Goal: Communication & Community: Share content

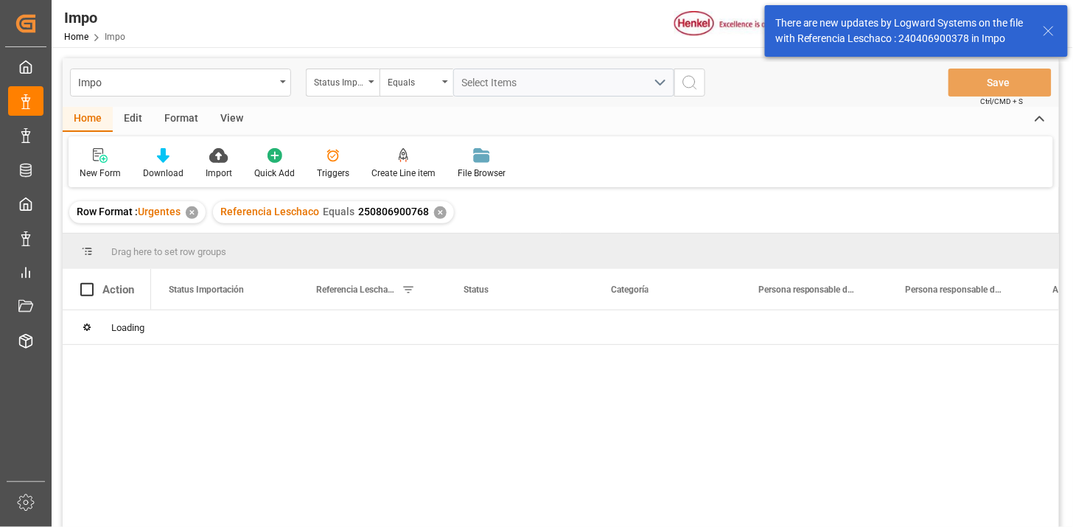
click at [437, 209] on div "✕" at bounding box center [440, 212] width 13 height 13
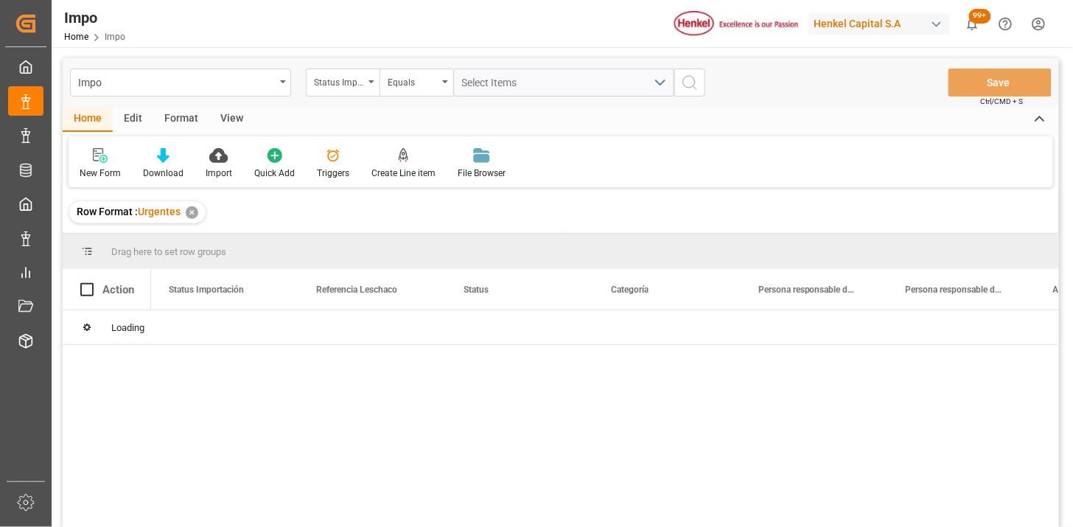
click at [231, 124] on div "View" at bounding box center [231, 119] width 45 height 25
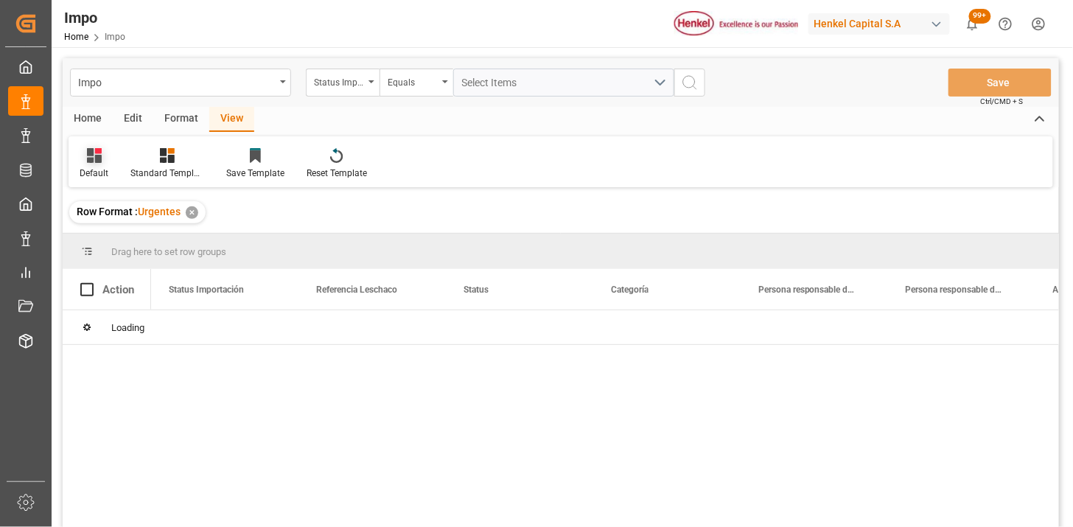
click at [86, 148] on div at bounding box center [94, 154] width 29 height 15
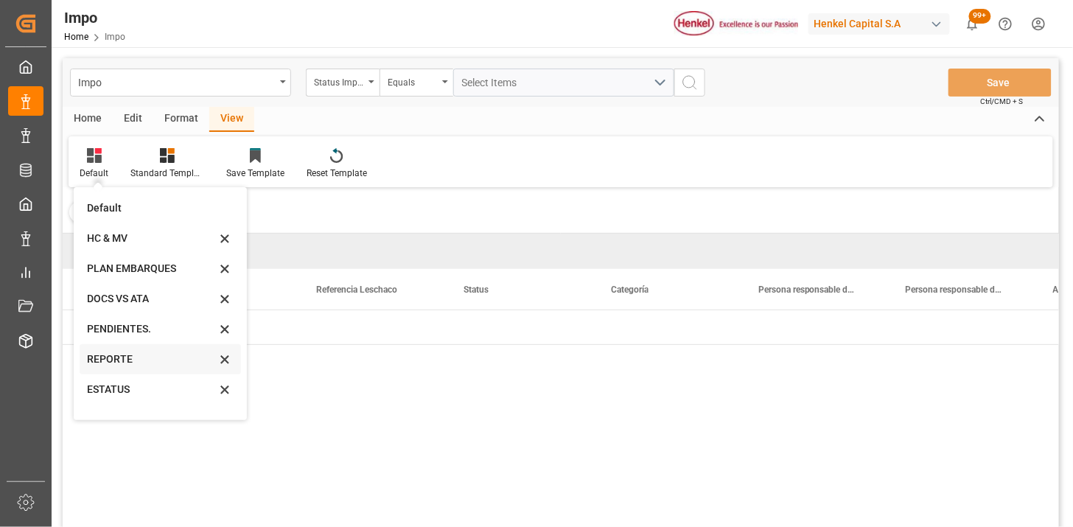
click at [99, 362] on div "REPORTE" at bounding box center [151, 359] width 129 height 15
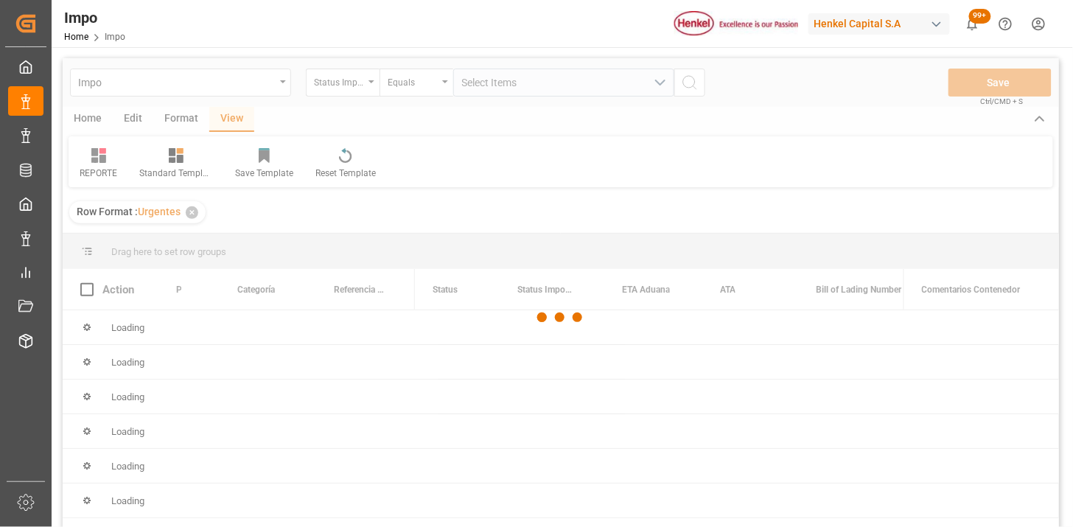
scroll to position [82, 0]
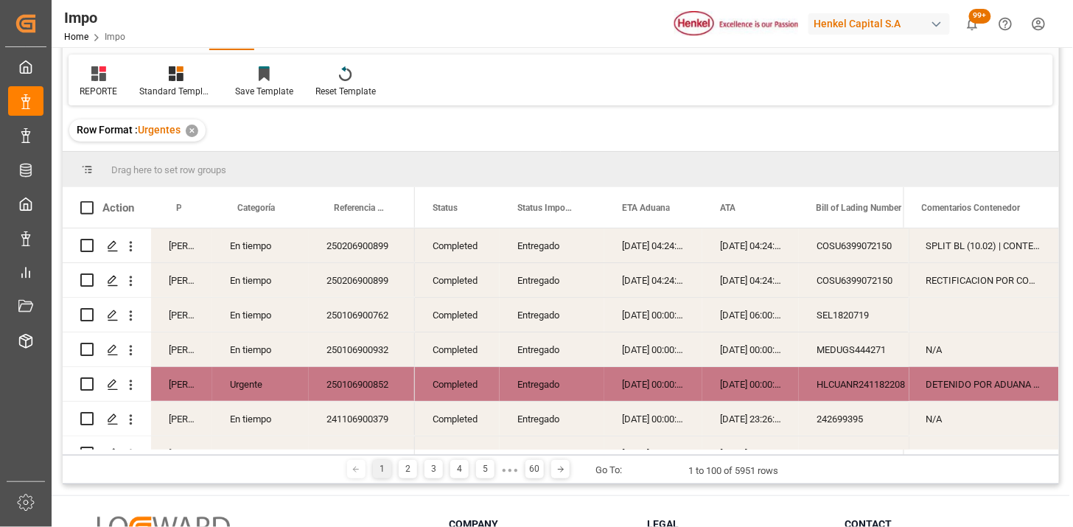
click at [570, 251] on div "Entregado" at bounding box center [552, 246] width 69 height 34
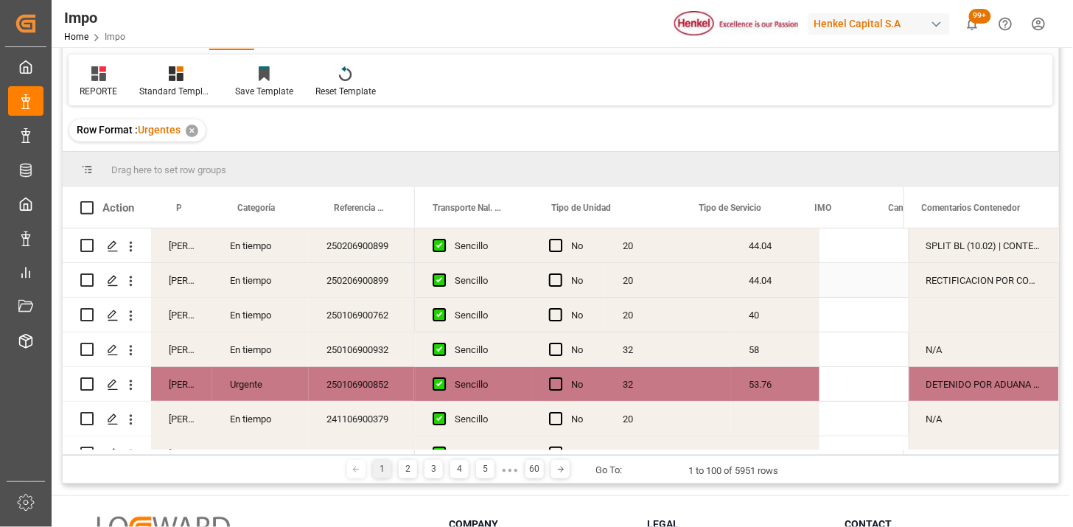
scroll to position [0, 2775]
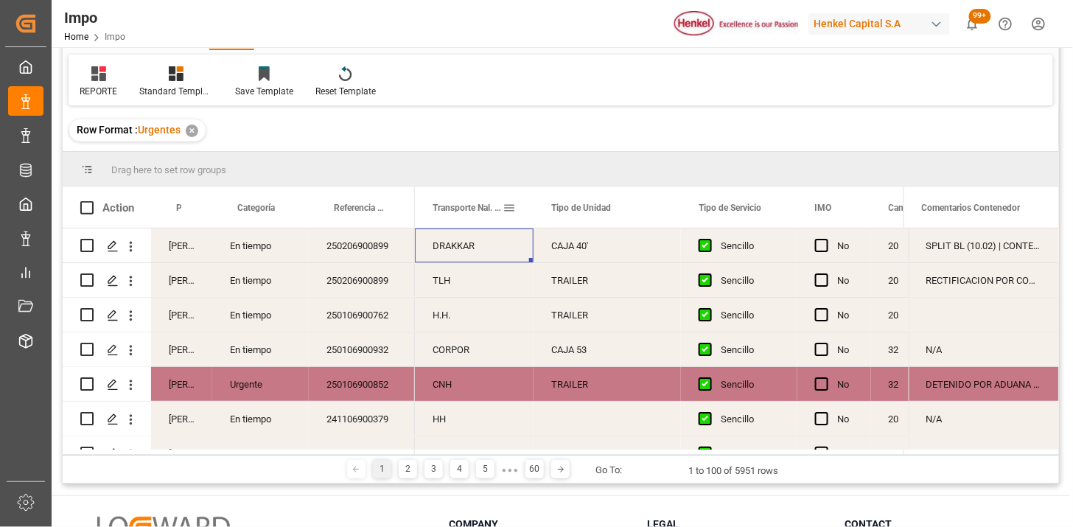
click at [512, 209] on span at bounding box center [509, 207] width 13 height 13
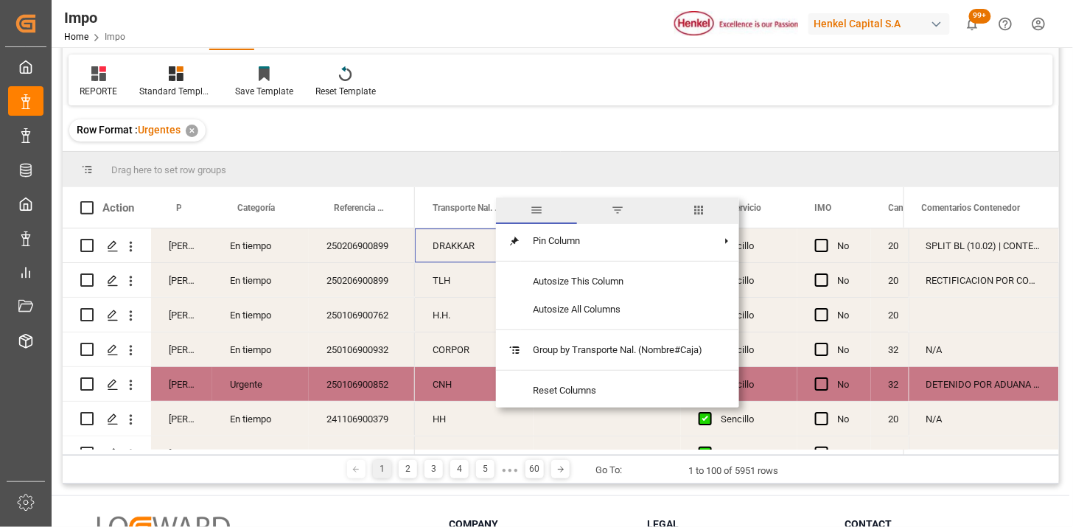
click at [618, 218] on span "filter" at bounding box center [617, 211] width 81 height 27
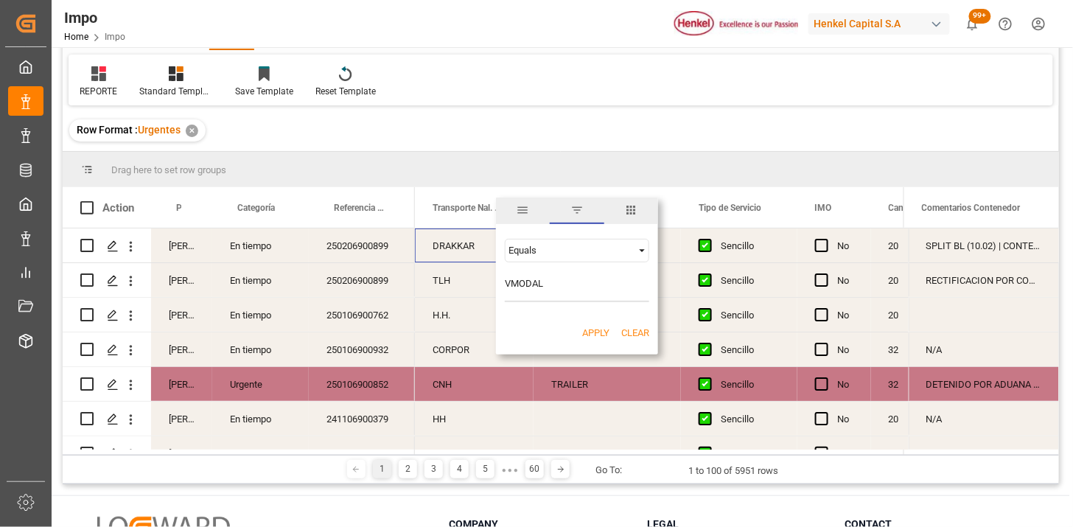
type input "VMODAL"
click at [554, 252] on div "Equals" at bounding box center [571, 250] width 124 height 11
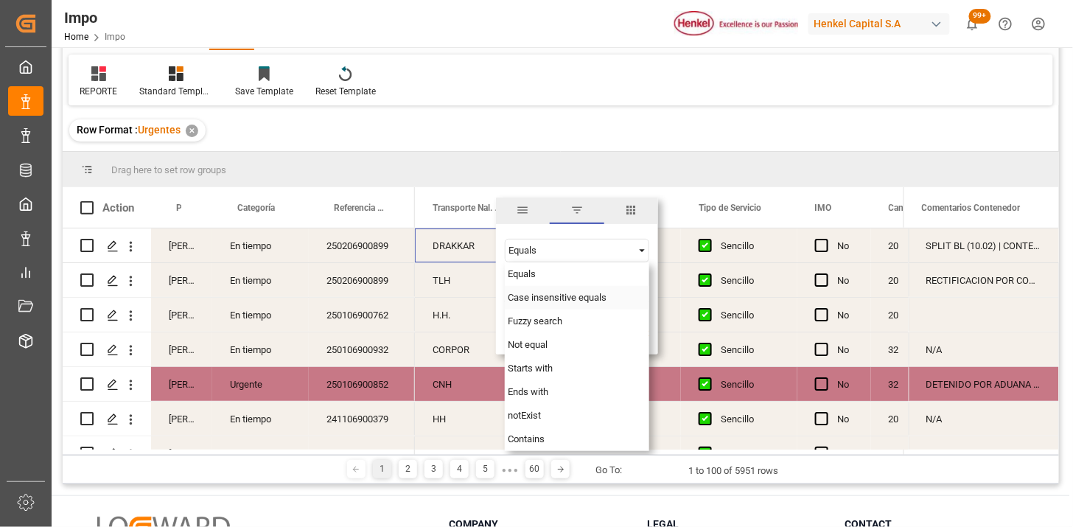
click at [534, 292] on span "Case insensitive equals" at bounding box center [557, 297] width 99 height 11
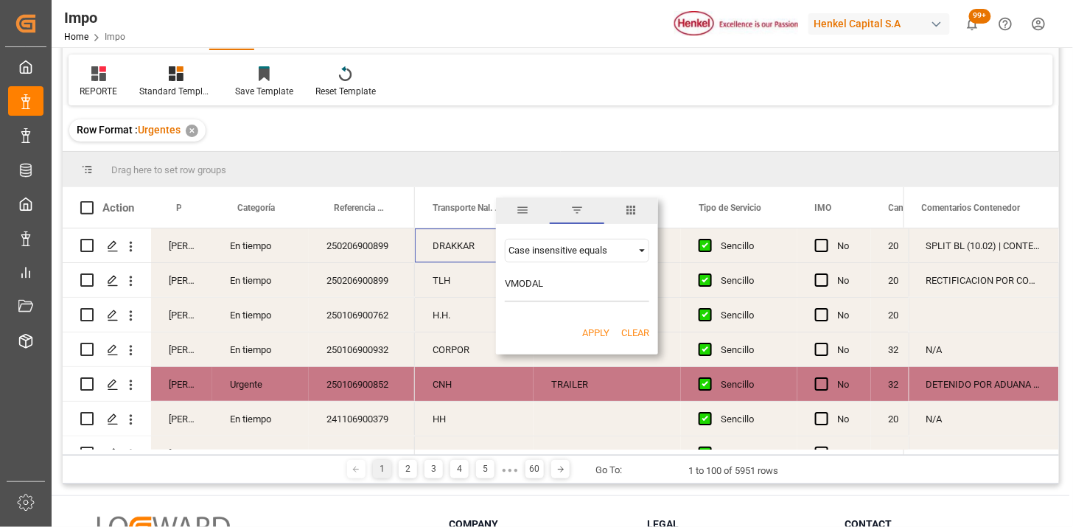
click at [532, 254] on div "Case insensitive equals" at bounding box center [571, 250] width 124 height 11
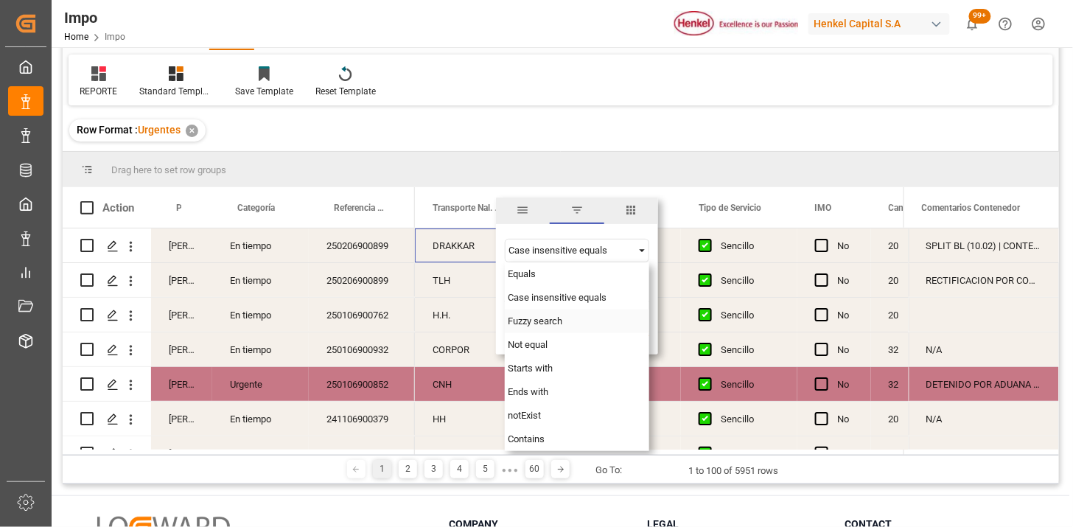
click at [531, 320] on span "Fuzzy search" at bounding box center [535, 321] width 55 height 11
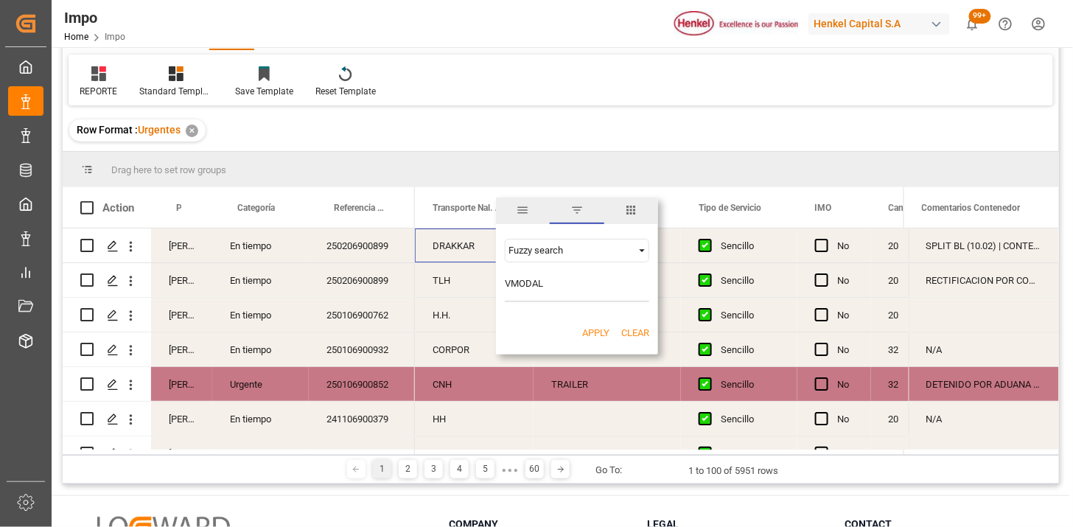
click at [585, 326] on button "Apply" at bounding box center [595, 333] width 27 height 15
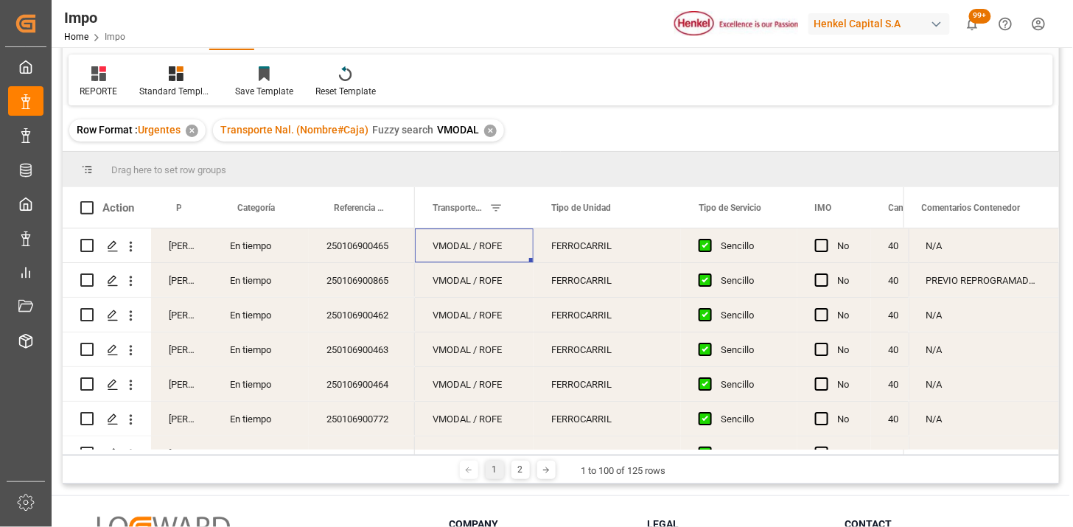
click at [488, 251] on div "VMODAL / ROFE" at bounding box center [474, 246] width 119 height 34
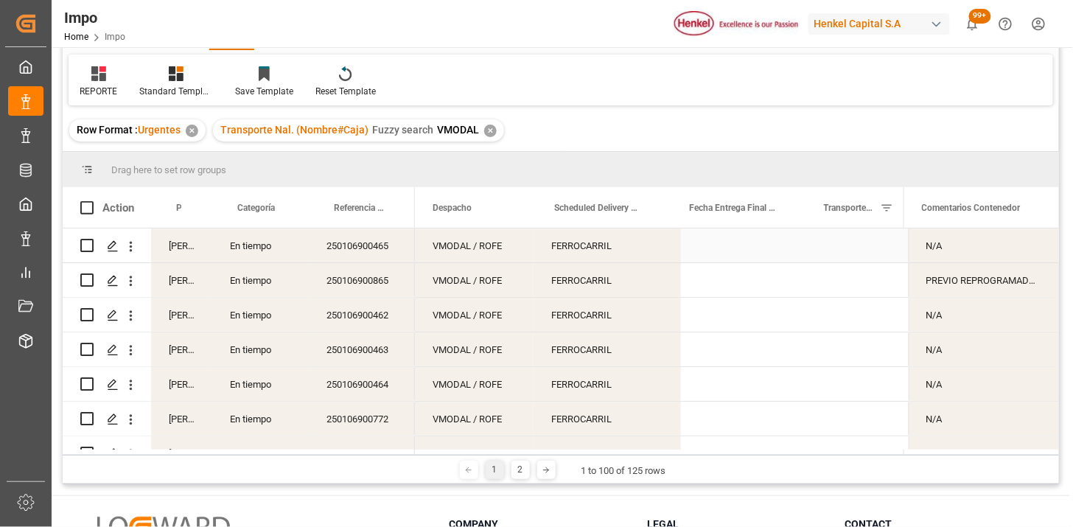
scroll to position [0, 2383]
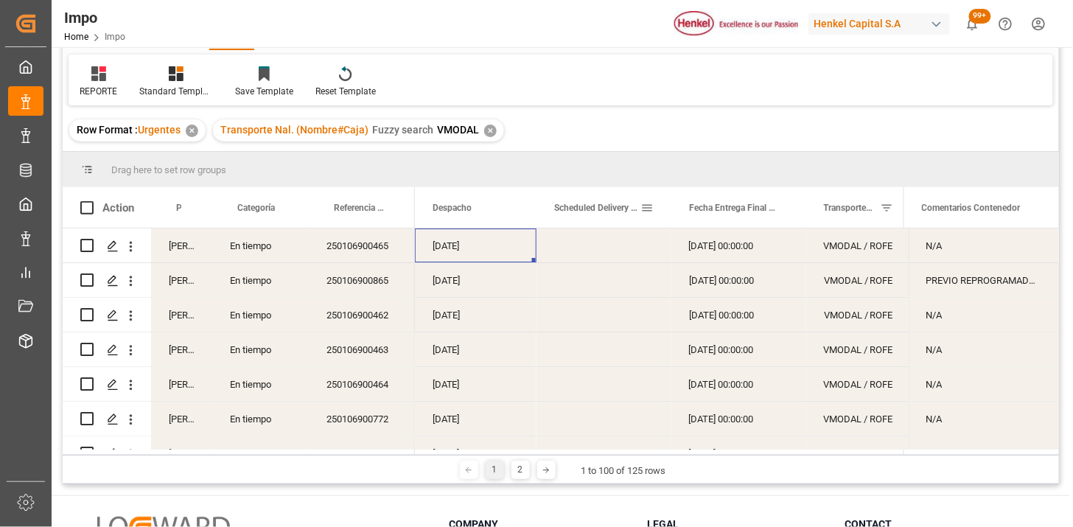
click at [644, 206] on span at bounding box center [647, 207] width 13 height 13
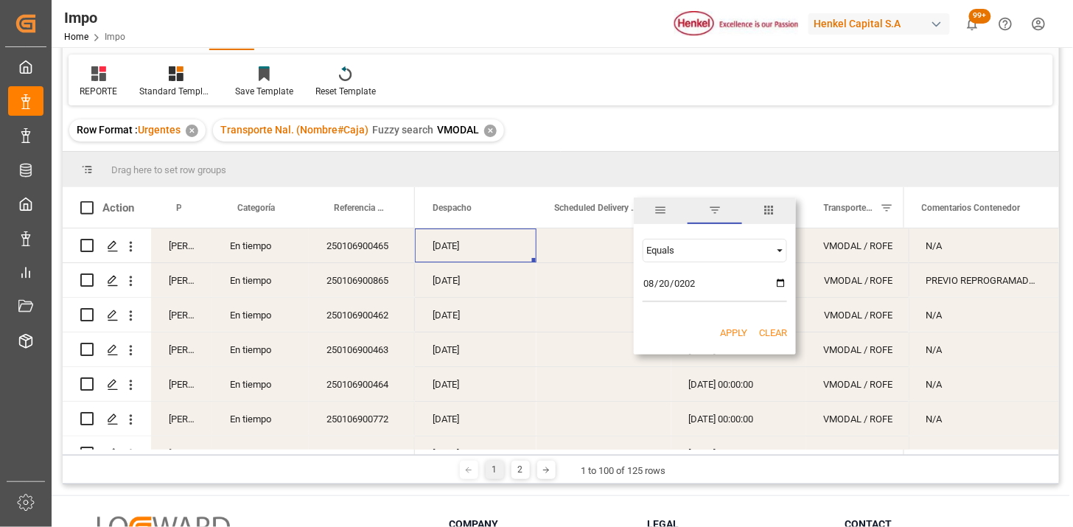
type input "[DATE]"
click at [728, 336] on button "Apply" at bounding box center [733, 333] width 27 height 15
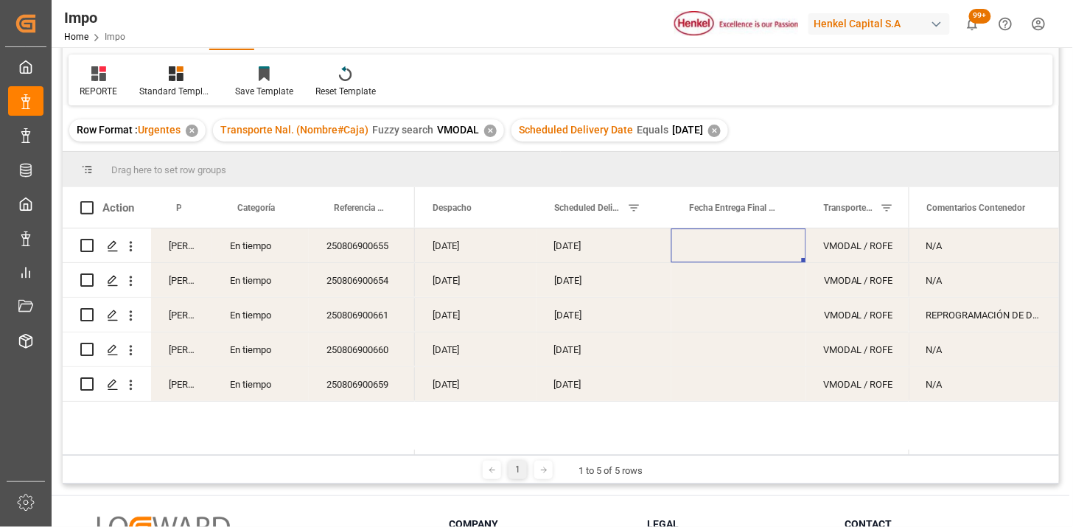
click at [717, 243] on div "Press SPACE to select this row." at bounding box center [739, 246] width 135 height 34
click at [103, 80] on div "REPORTE" at bounding box center [99, 82] width 60 height 32
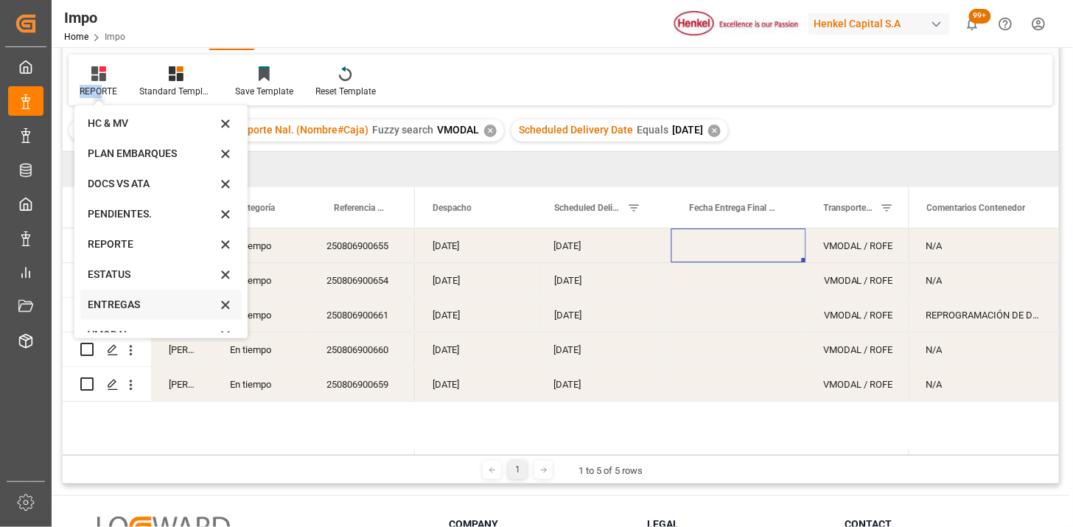
scroll to position [50, 0]
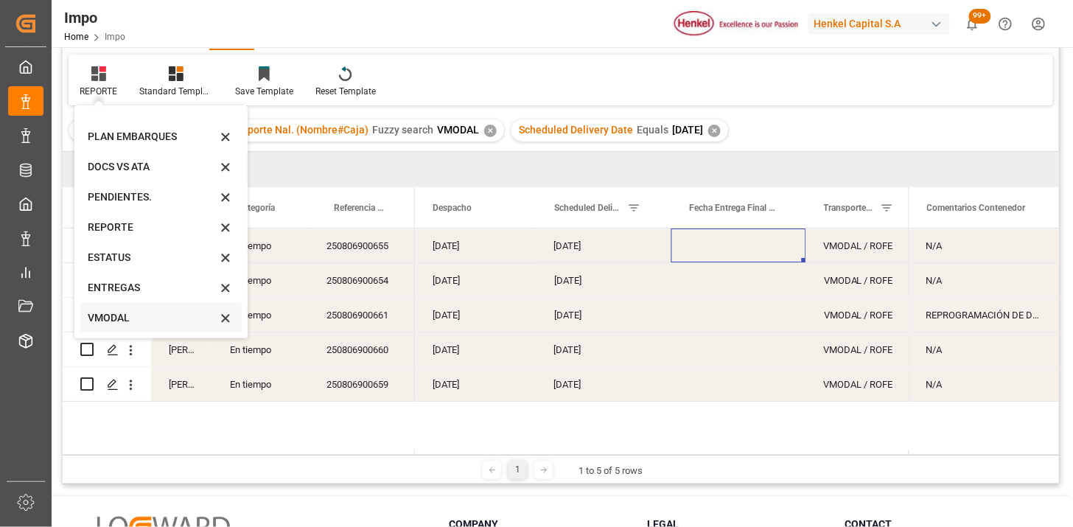
click at [123, 310] on div "VMODAL" at bounding box center [152, 317] width 129 height 15
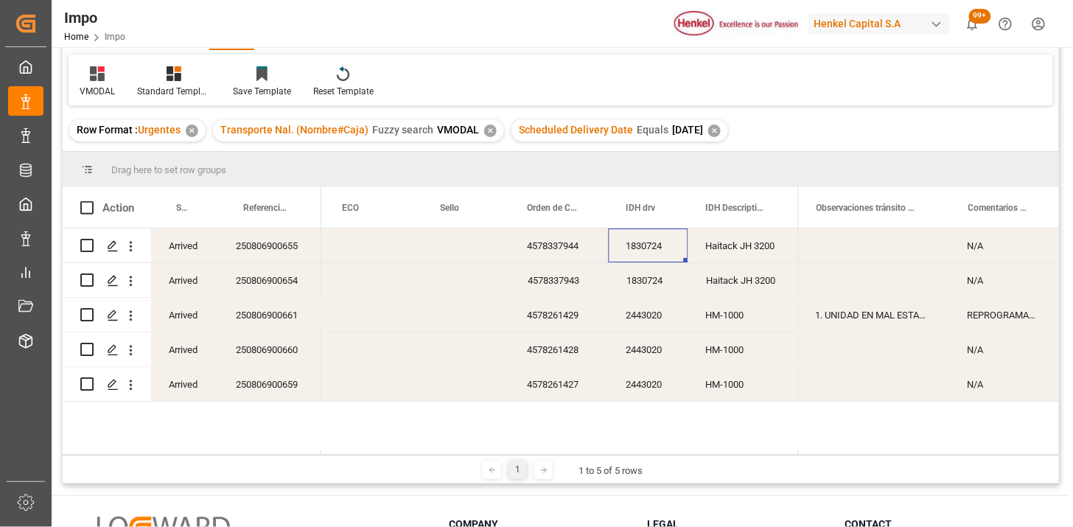
click at [666, 246] on div "1830724" at bounding box center [649, 246] width 80 height 34
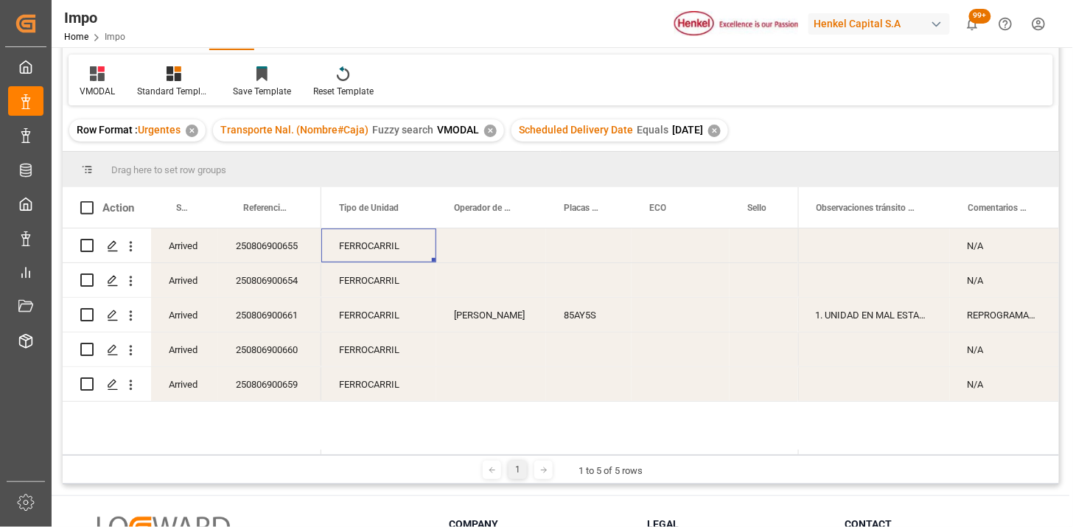
scroll to position [0, 435]
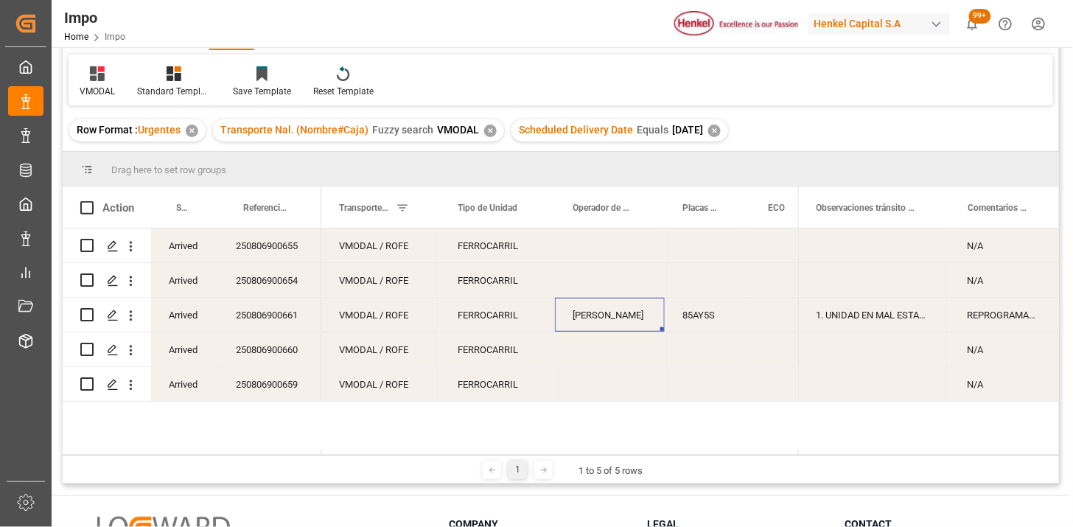
click at [498, 255] on div "FERROCARRIL" at bounding box center [497, 246] width 115 height 34
click at [504, 256] on div "FERROCARRIL" at bounding box center [497, 246] width 115 height 34
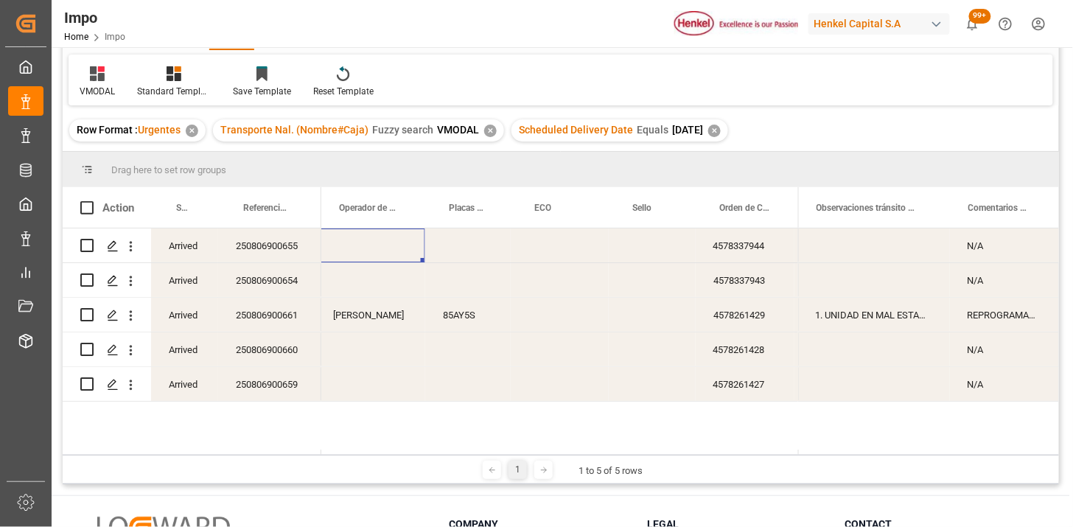
scroll to position [0, 668]
click at [374, 382] on div "Press SPACE to select this row." at bounding box center [377, 384] width 110 height 34
click at [373, 380] on div "Press SPACE to select this row." at bounding box center [377, 384] width 110 height 34
type input "[PERSON_NAME]"
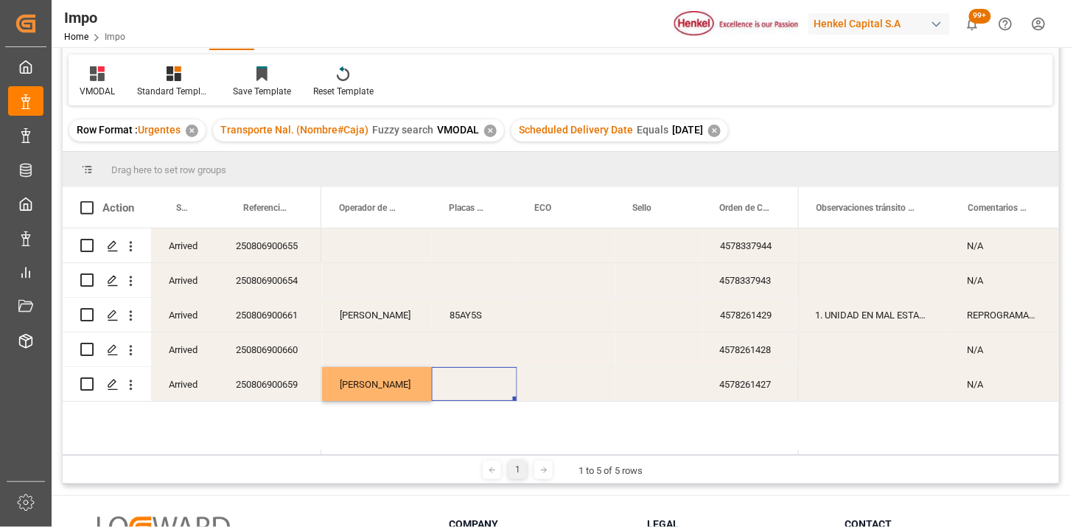
click at [473, 394] on div "Press SPACE to select this row." at bounding box center [475, 384] width 86 height 34
click at [477, 384] on input "Press SPACE to select this row." at bounding box center [475, 375] width 62 height 28
type input "34BH9A"
click at [388, 399] on div "[PERSON_NAME]" at bounding box center [377, 384] width 110 height 34
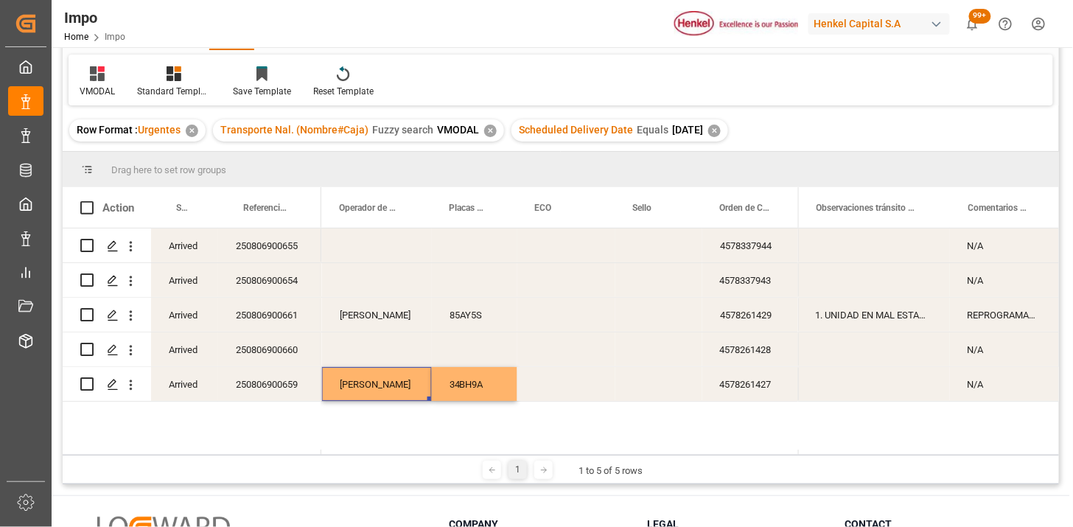
click at [354, 238] on div "Press SPACE to select this row." at bounding box center [377, 246] width 110 height 34
click at [358, 241] on div "Press SPACE to select this row." at bounding box center [377, 246] width 110 height 34
click at [358, 241] on input "Press SPACE to select this row." at bounding box center [377, 254] width 86 height 28
type input "[PERSON_NAME]"
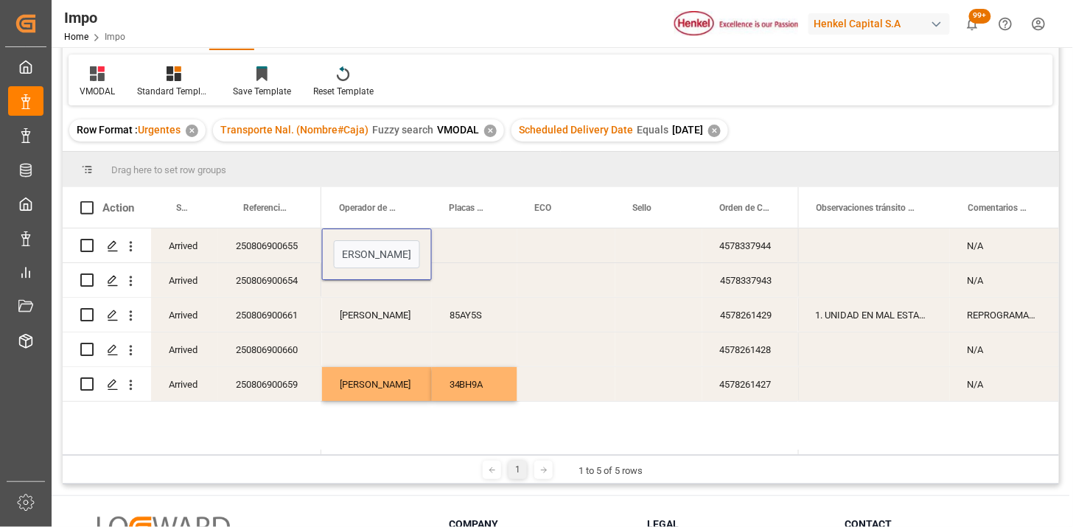
scroll to position [0, 22]
click at [466, 248] on div "Press SPACE to select this row." at bounding box center [475, 246] width 86 height 34
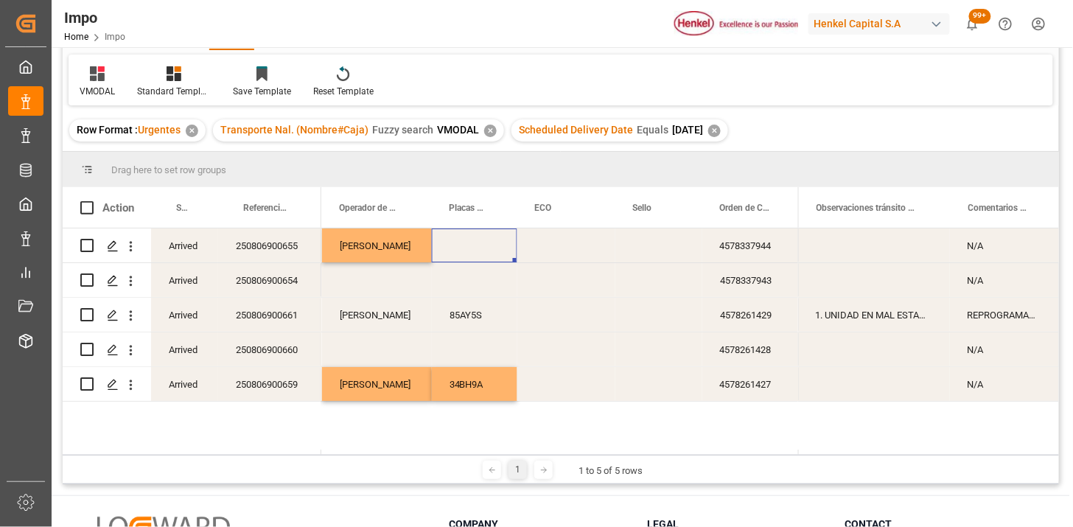
click at [455, 248] on div "Press SPACE to select this row." at bounding box center [475, 246] width 86 height 34
click at [459, 248] on input "Press SPACE to select this row." at bounding box center [475, 254] width 62 height 28
type input "72AX1X"
click at [389, 317] on div "[PERSON_NAME]" at bounding box center [377, 315] width 110 height 34
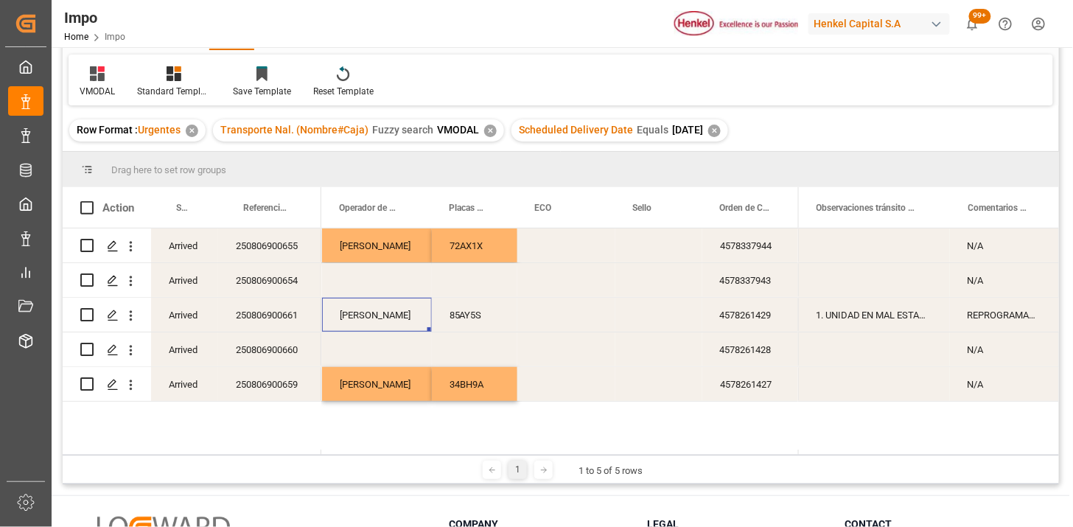
click at [389, 317] on div "[PERSON_NAME]" at bounding box center [377, 315] width 110 height 34
click at [389, 317] on input "[PERSON_NAME]" at bounding box center [377, 324] width 86 height 28
click at [458, 317] on div "85AY5S" at bounding box center [475, 315] width 86 height 34
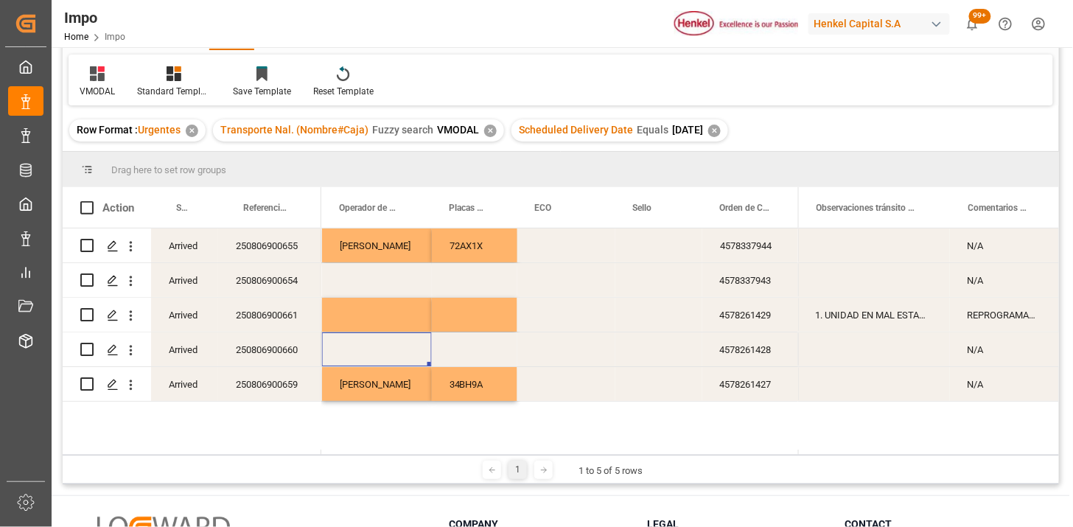
click at [406, 348] on div "Press SPACE to select this row." at bounding box center [377, 349] width 110 height 34
click at [403, 348] on div "Press SPACE to select this row." at bounding box center [377, 349] width 110 height 34
click at [403, 348] on input "Press SPACE to select this row." at bounding box center [377, 358] width 86 height 28
type input "[PERSON_NAME]"
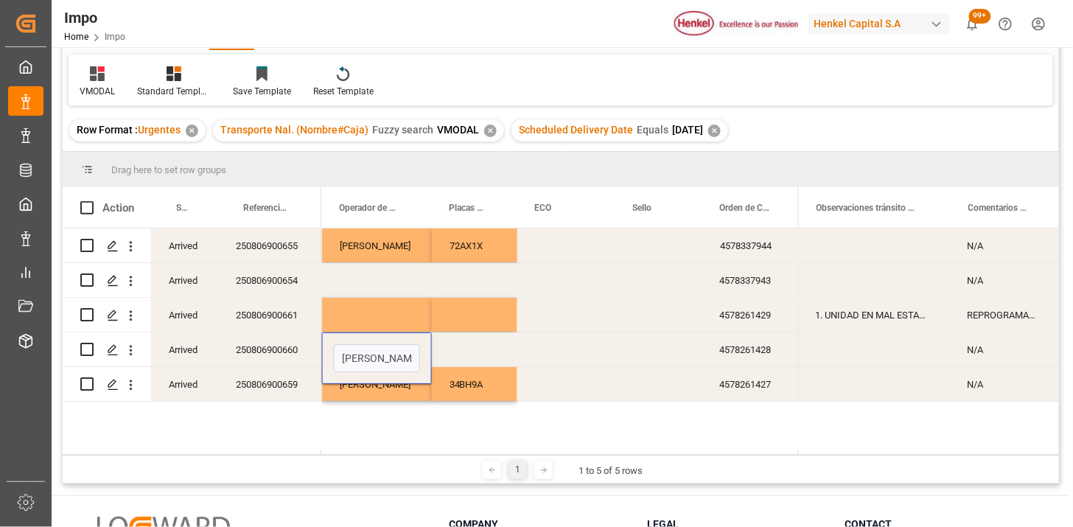
scroll to position [0, 5]
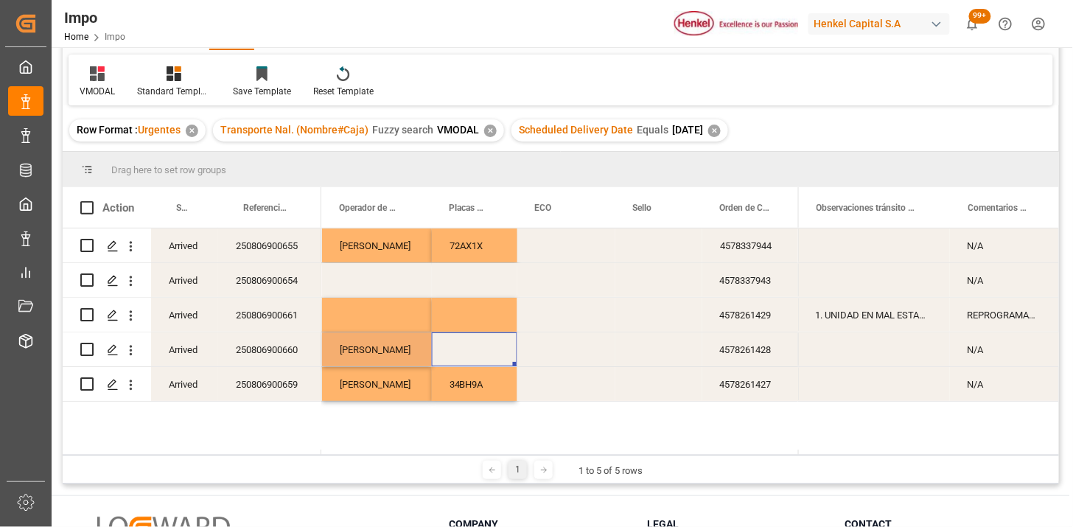
click at [467, 348] on div "Press SPACE to select this row." at bounding box center [475, 349] width 86 height 34
click at [467, 348] on input "Press SPACE to select this row." at bounding box center [475, 358] width 62 height 28
type input "27BK7N"
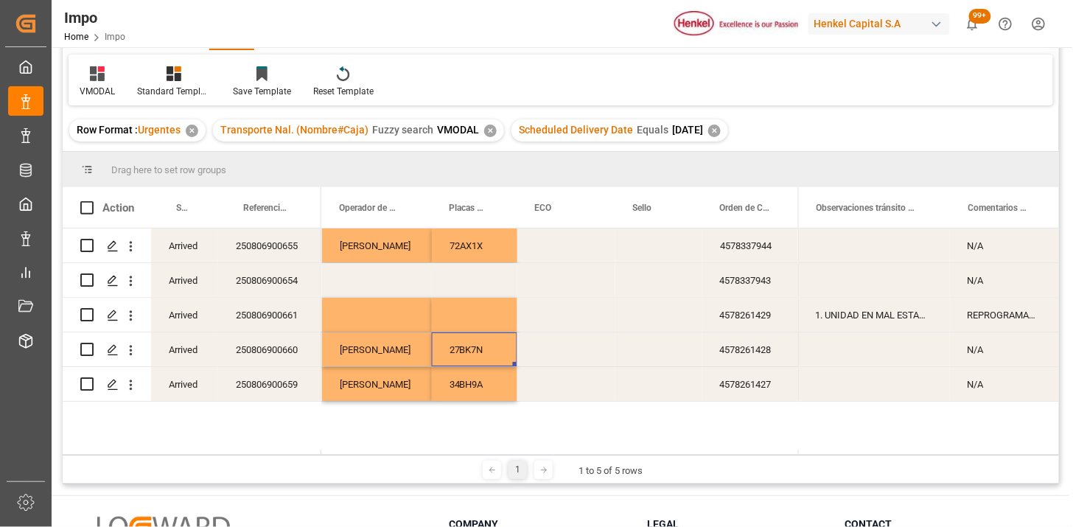
click at [380, 313] on div "Press SPACE to select this row." at bounding box center [377, 315] width 110 height 34
click at [380, 313] on input "Press SPACE to select this row." at bounding box center [377, 324] width 86 height 28
type input "[PERSON_NAME]"
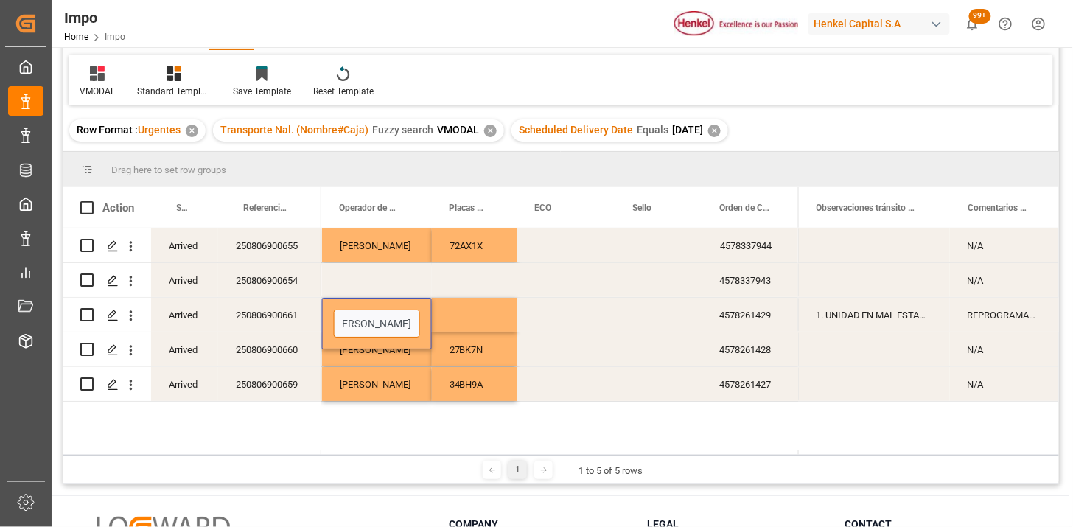
scroll to position [0, 32]
click at [455, 317] on div "Press SPACE to select this row." at bounding box center [475, 315] width 86 height 34
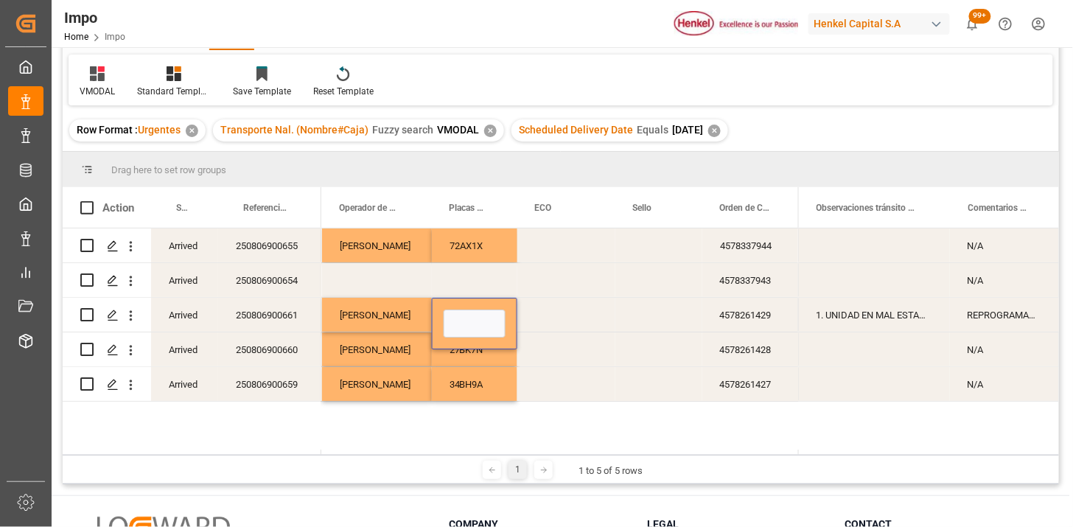
click at [458, 317] on input "Press SPACE to select this row." at bounding box center [475, 324] width 62 height 28
type input "77BK9D"
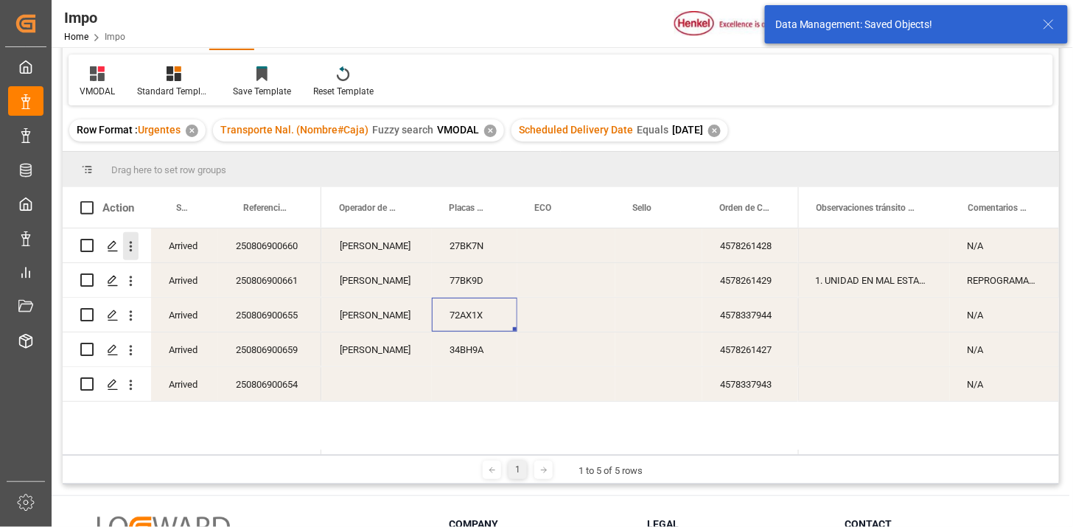
click at [130, 245] on icon "open menu" at bounding box center [131, 246] width 3 height 10
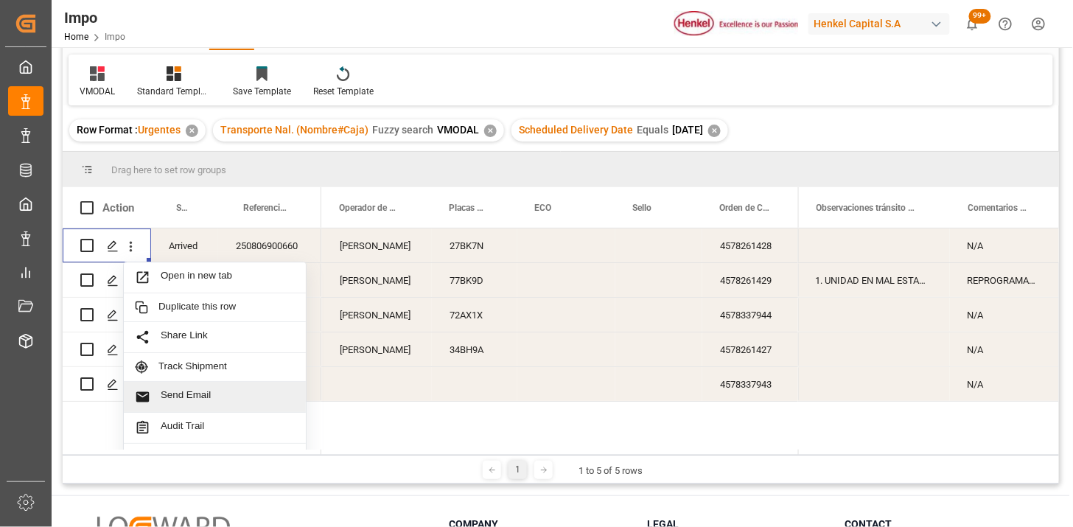
click at [243, 398] on span "Send Email" at bounding box center [228, 396] width 134 height 15
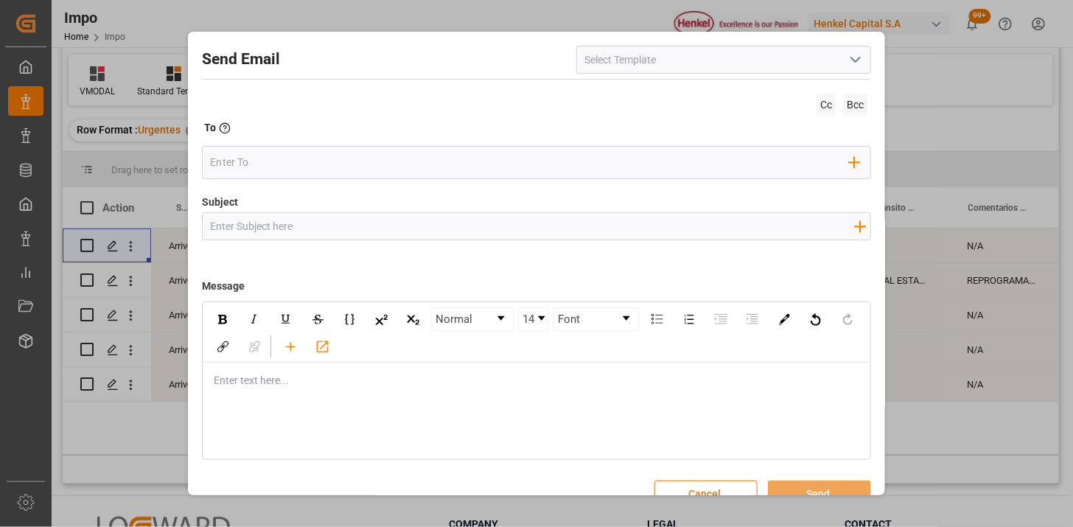
click at [847, 66] on icon "open menu" at bounding box center [856, 60] width 18 height 18
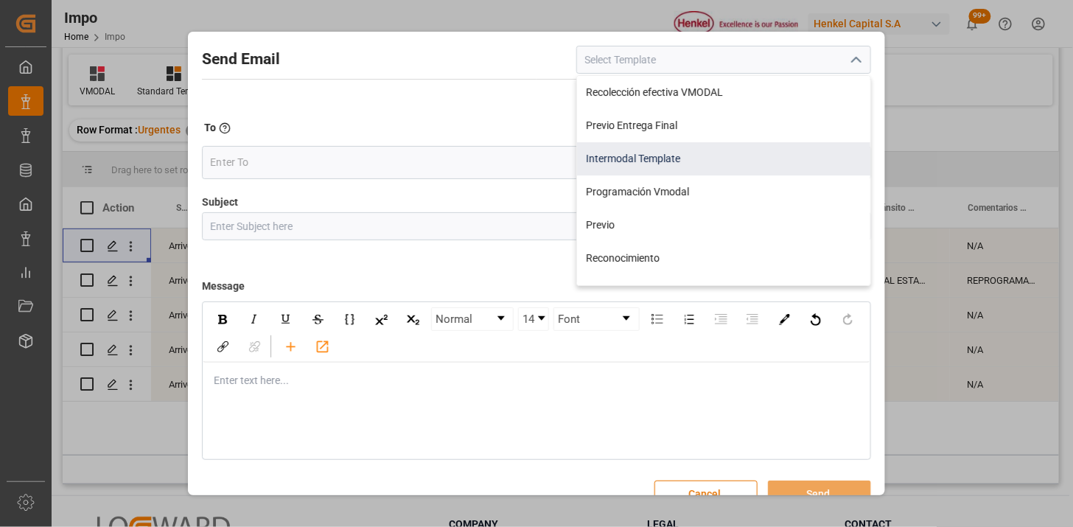
scroll to position [82, 0]
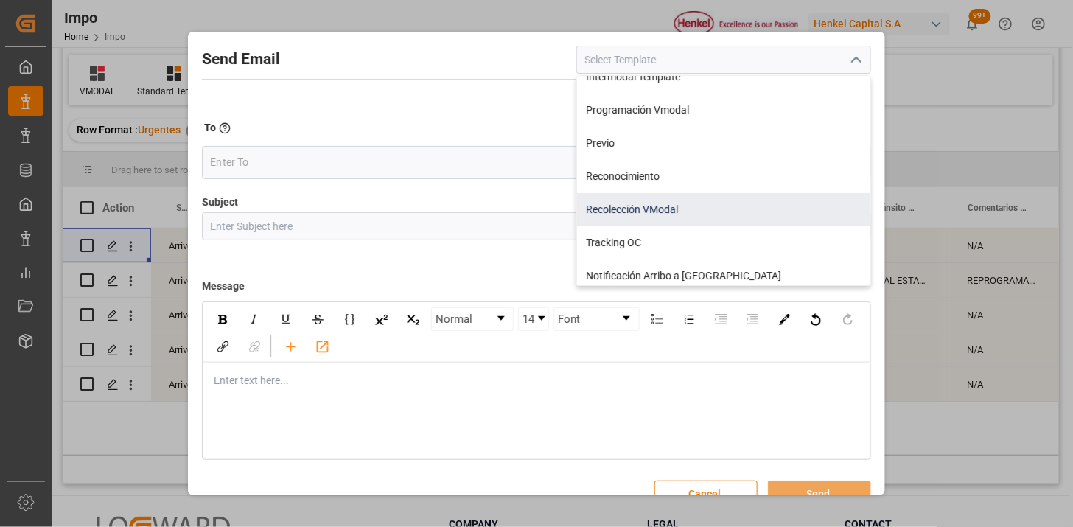
click at [717, 209] on div "Recolección VModal" at bounding box center [723, 209] width 293 height 33
type input "Recolección VModal"
type input "RECOLECCIÓN {{scheduledDeliveryDate}} || OC {{customerpoDerived}} || {{freightF…"
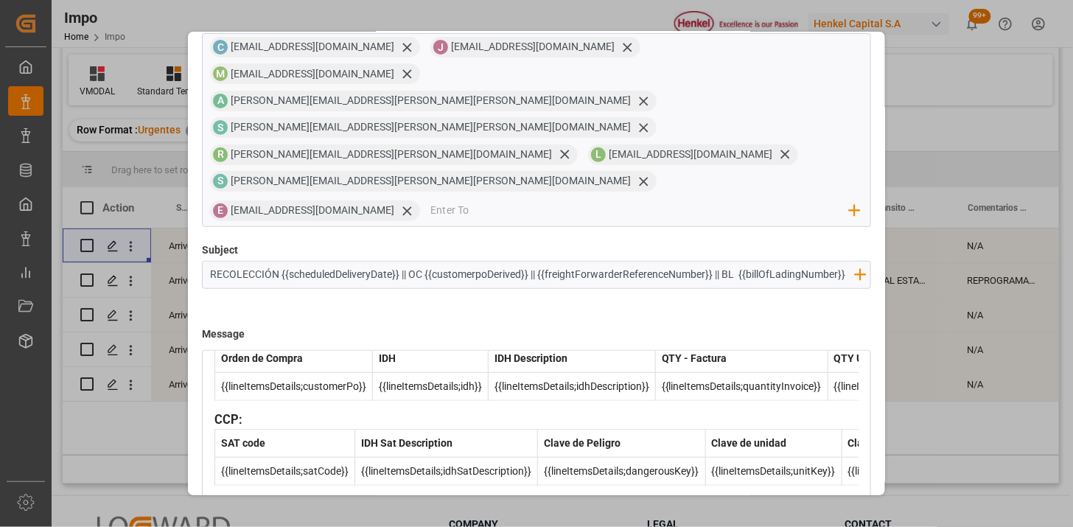
scroll to position [140, 0]
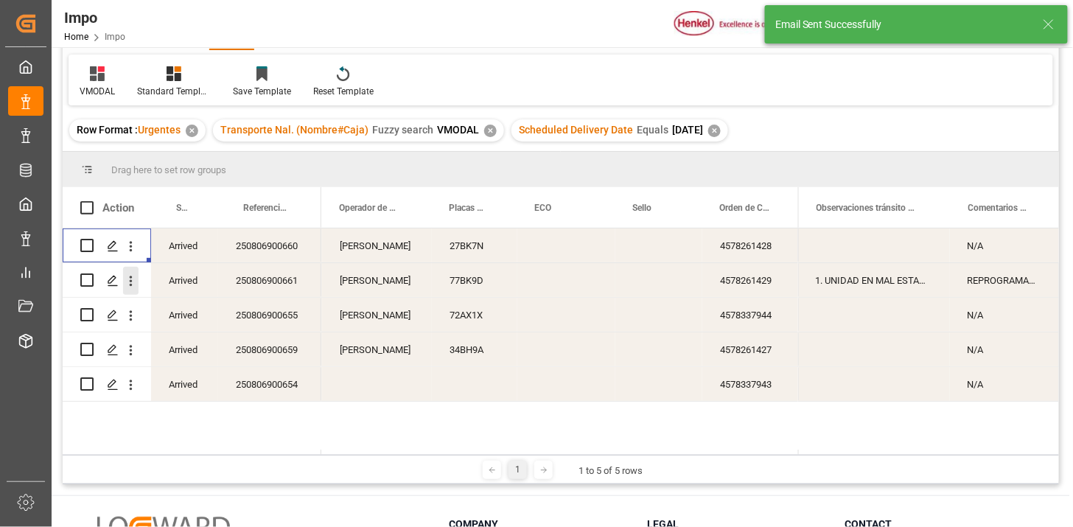
click at [134, 284] on icon "open menu" at bounding box center [130, 280] width 15 height 15
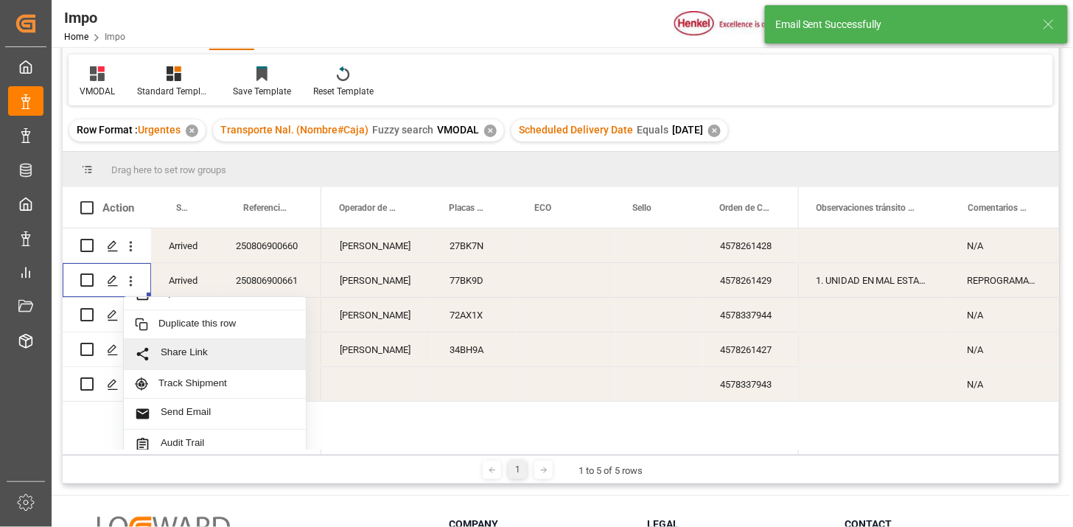
scroll to position [32, 0]
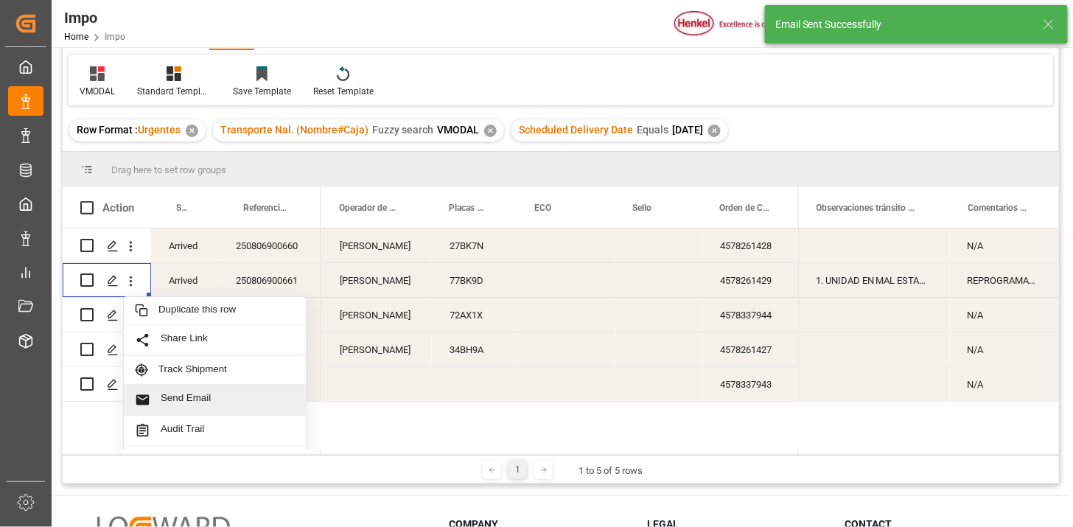
click at [220, 395] on span "Send Email" at bounding box center [228, 399] width 134 height 15
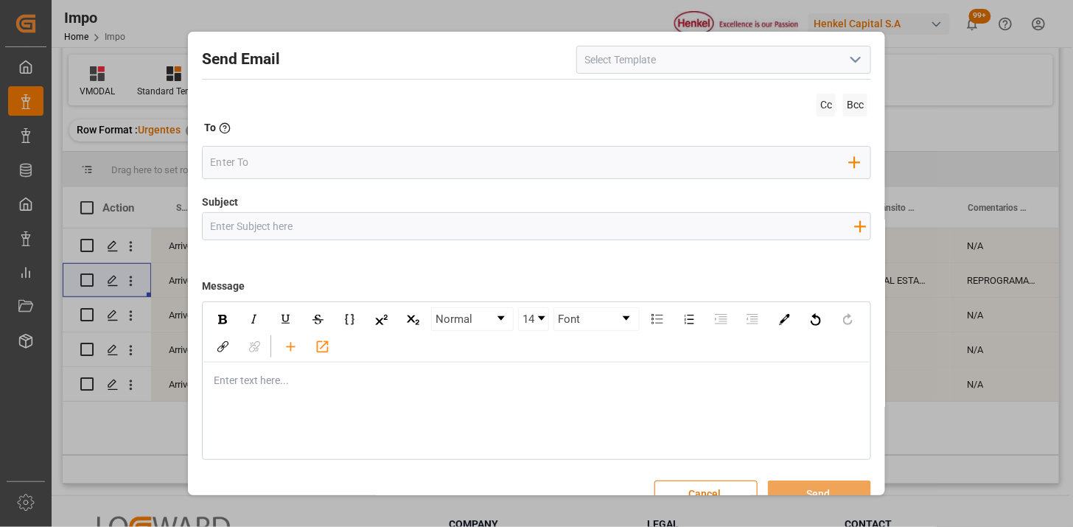
click at [848, 57] on icon "open menu" at bounding box center [856, 60] width 18 height 18
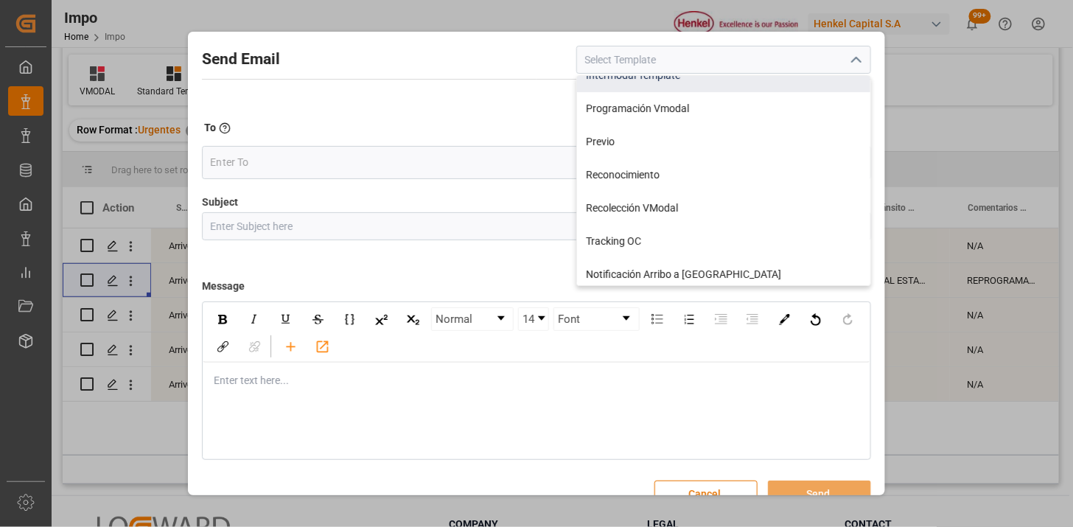
scroll to position [164, 0]
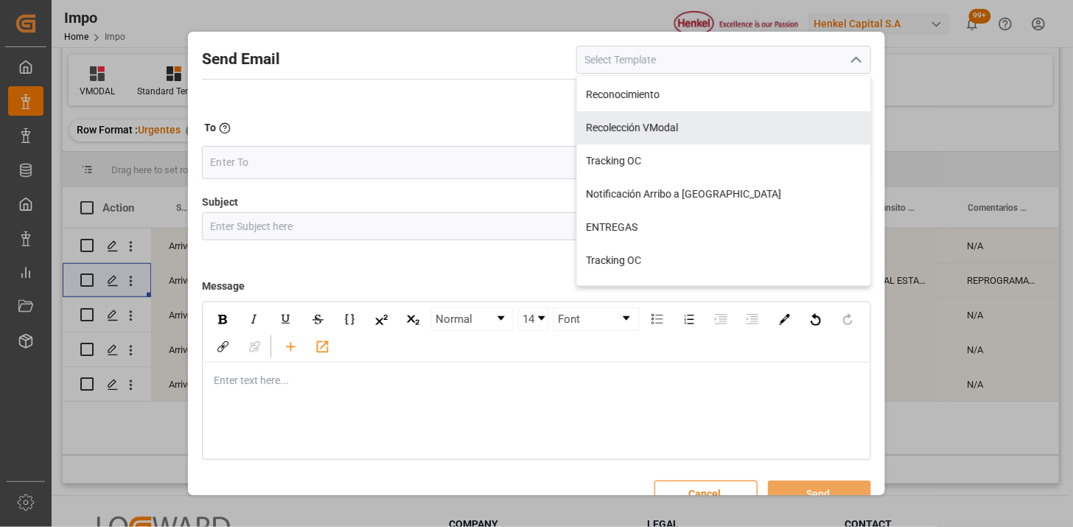
drag, startPoint x: 704, startPoint y: 114, endPoint x: 706, endPoint y: 122, distance: 7.7
click at [704, 116] on div "Recolección VModal" at bounding box center [723, 127] width 293 height 33
type input "Recolección VModal"
type input "RECOLECCIÓN {{scheduledDeliveryDate}} || OC {{customerpoDerived}} || {{freightF…"
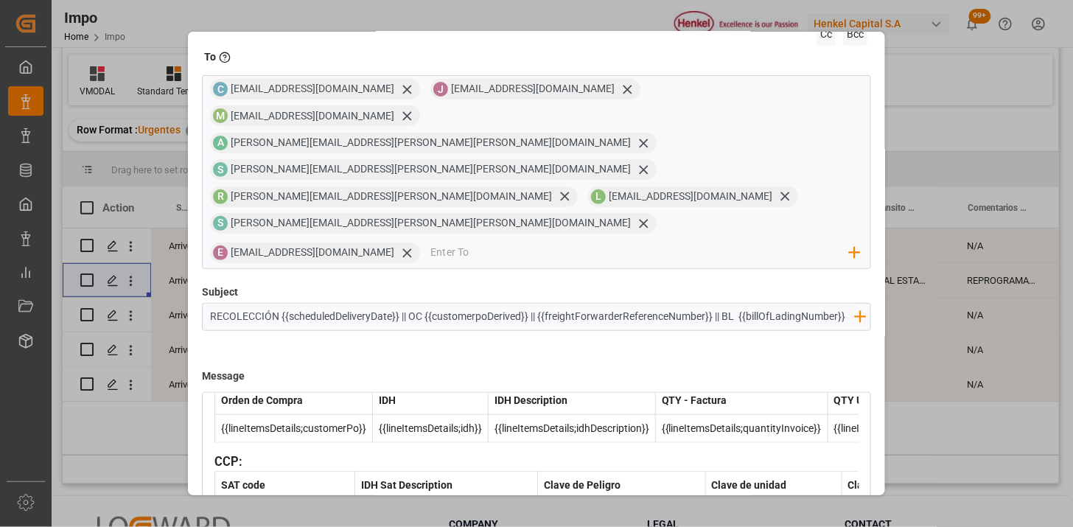
scroll to position [140, 0]
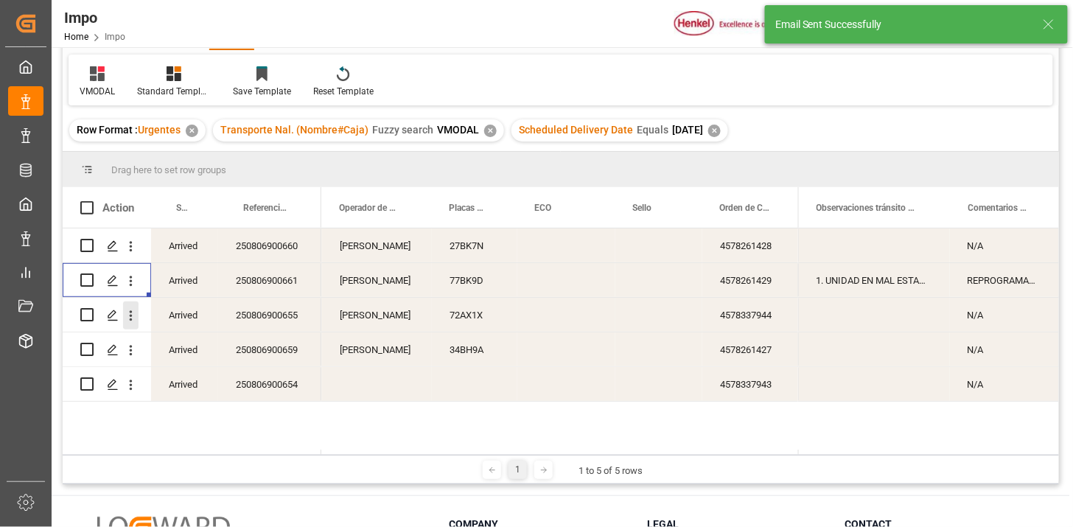
click at [124, 315] on icon "open menu" at bounding box center [130, 315] width 15 height 15
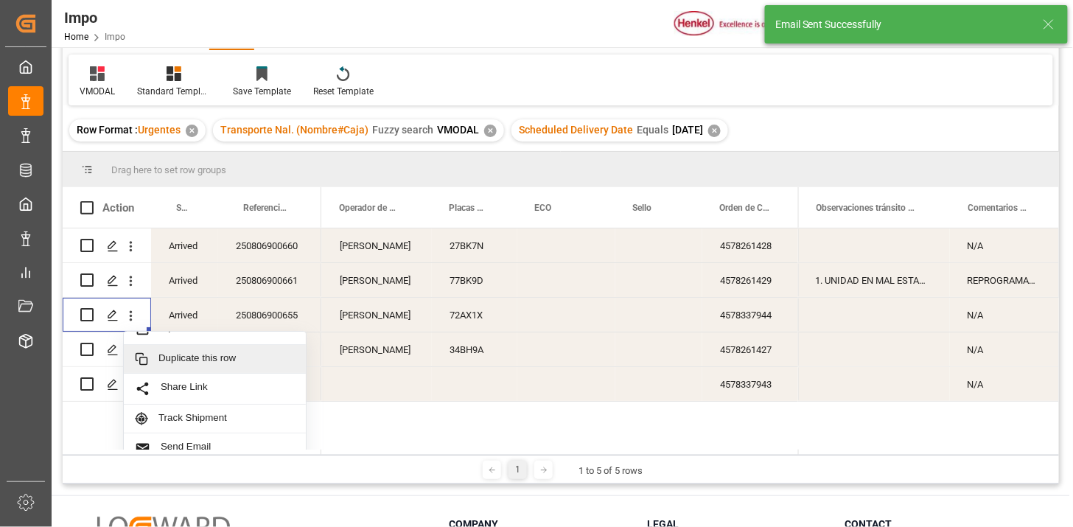
scroll to position [32, 0]
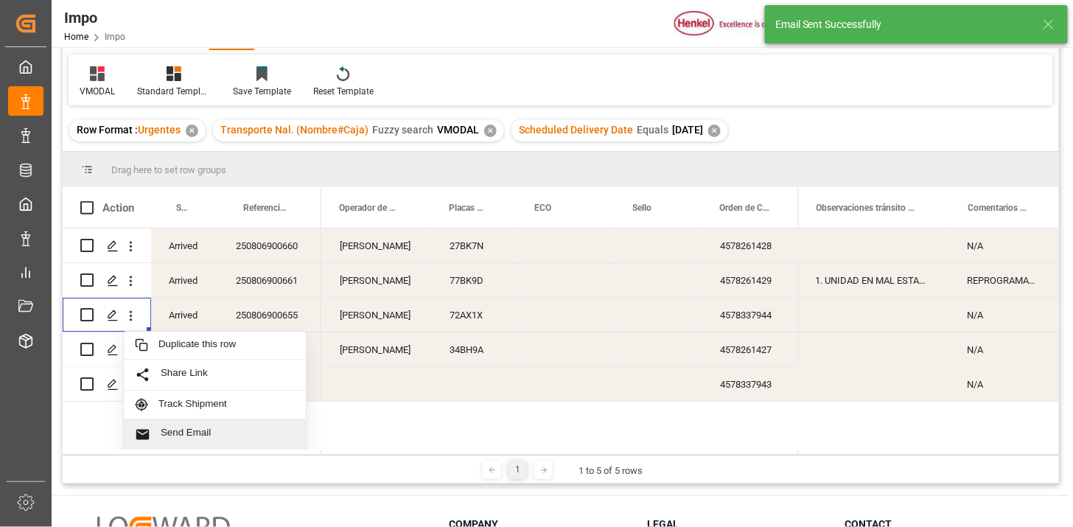
click at [219, 430] on span "Send Email" at bounding box center [228, 434] width 134 height 15
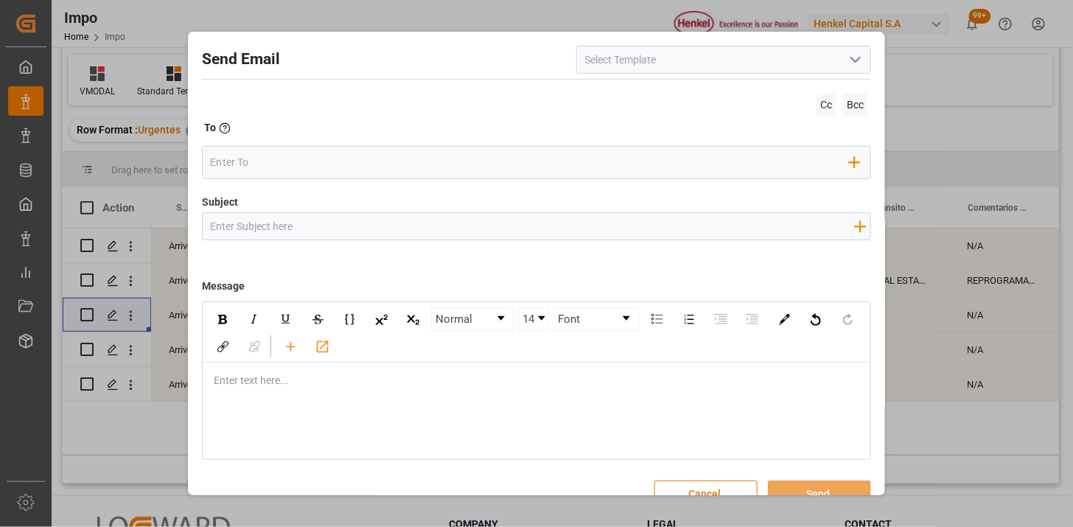
drag, startPoint x: 849, startPoint y: 60, endPoint x: 843, endPoint y: 66, distance: 8.9
click at [849, 60] on icon "open menu" at bounding box center [856, 60] width 18 height 18
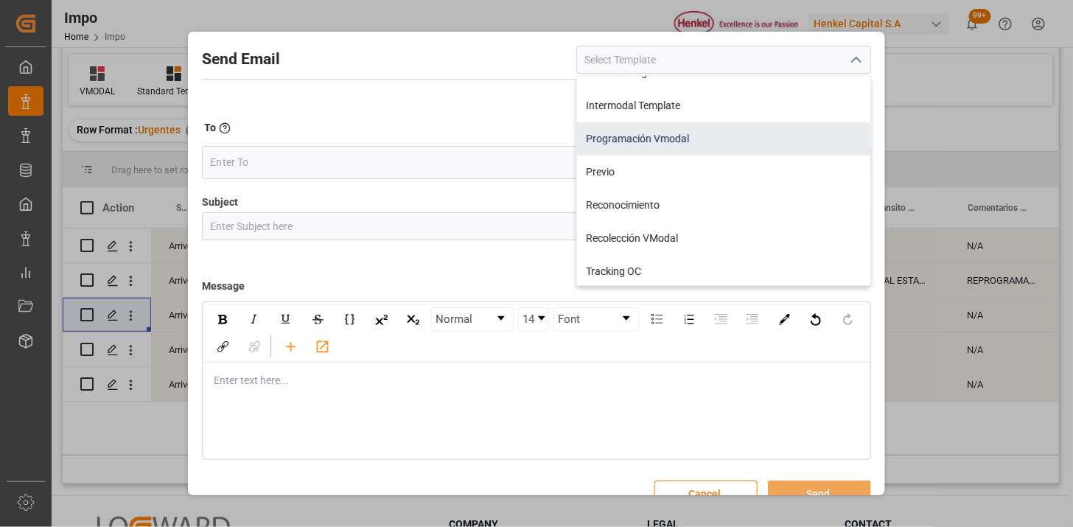
scroll to position [164, 0]
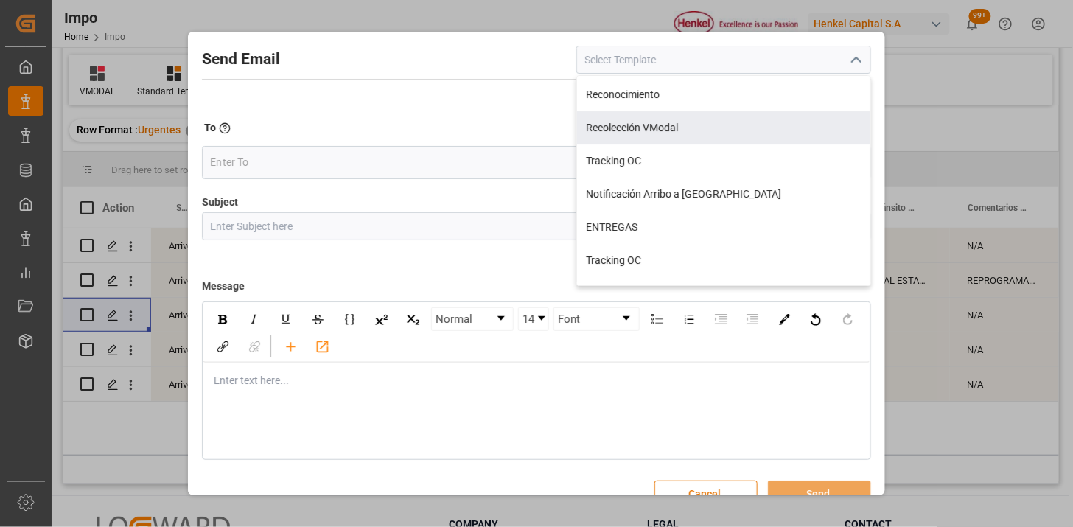
click at [630, 120] on div "Recolección VModal" at bounding box center [723, 127] width 293 height 33
type input "Recolección VModal"
type input "RECOLECCIÓN {{scheduledDeliveryDate}} || OC {{customerpoDerived}} || {{freightF…"
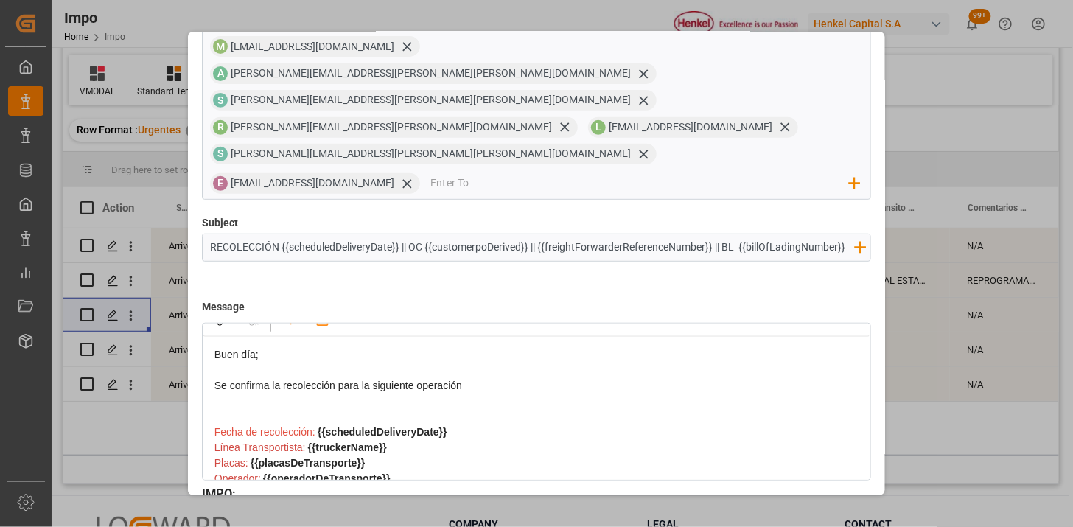
scroll to position [82, 0]
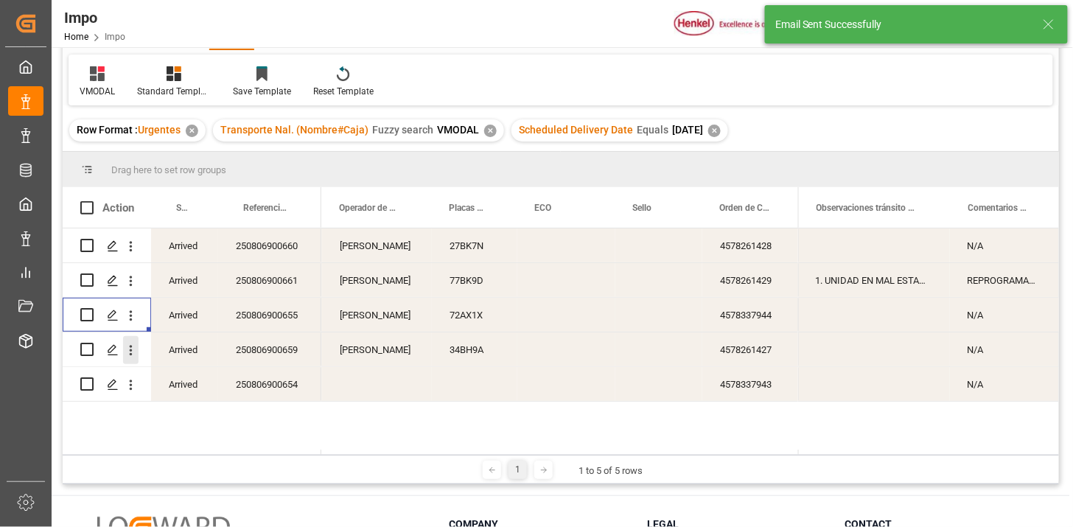
click at [135, 358] on button "open menu" at bounding box center [130, 350] width 15 height 28
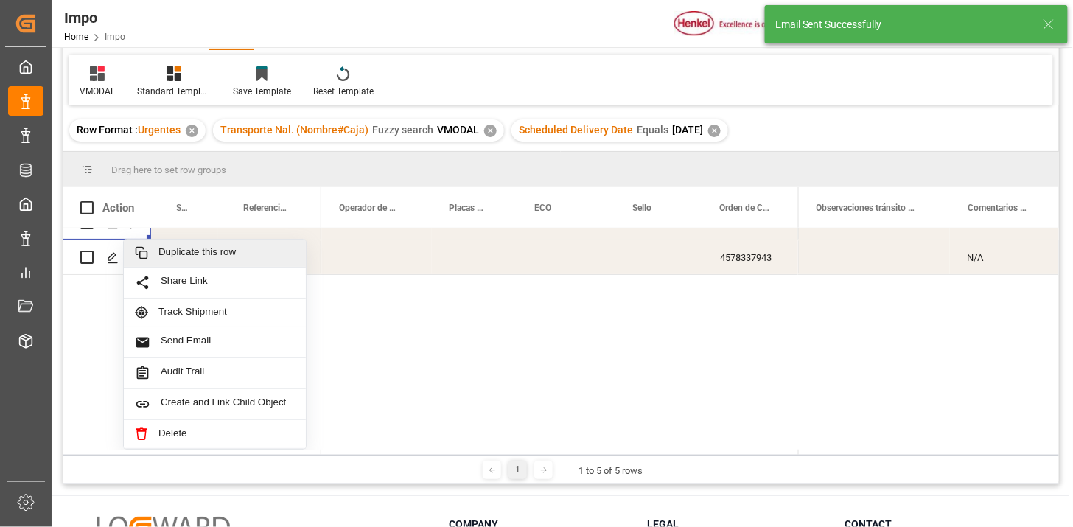
scroll to position [130, 0]
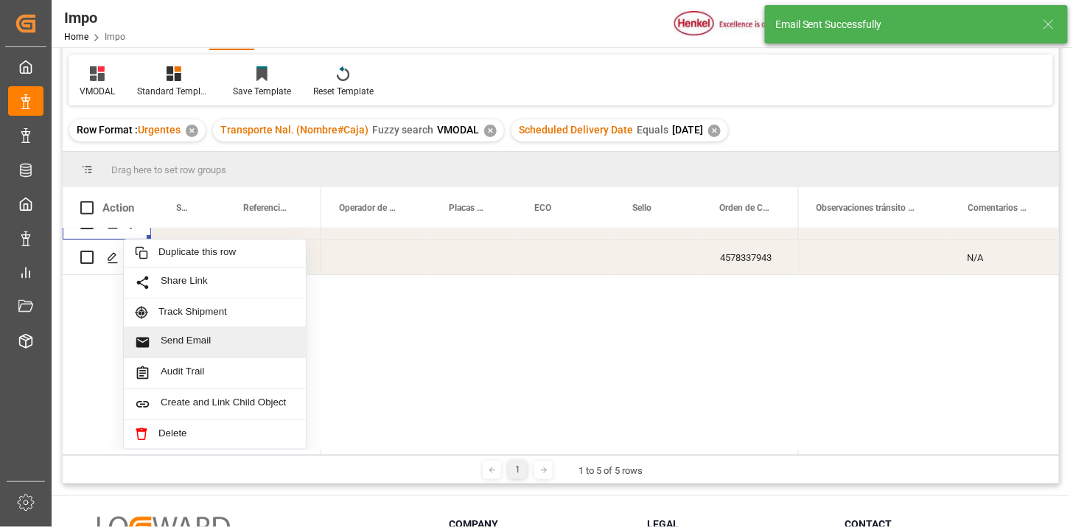
click at [231, 335] on span "Send Email" at bounding box center [228, 342] width 134 height 15
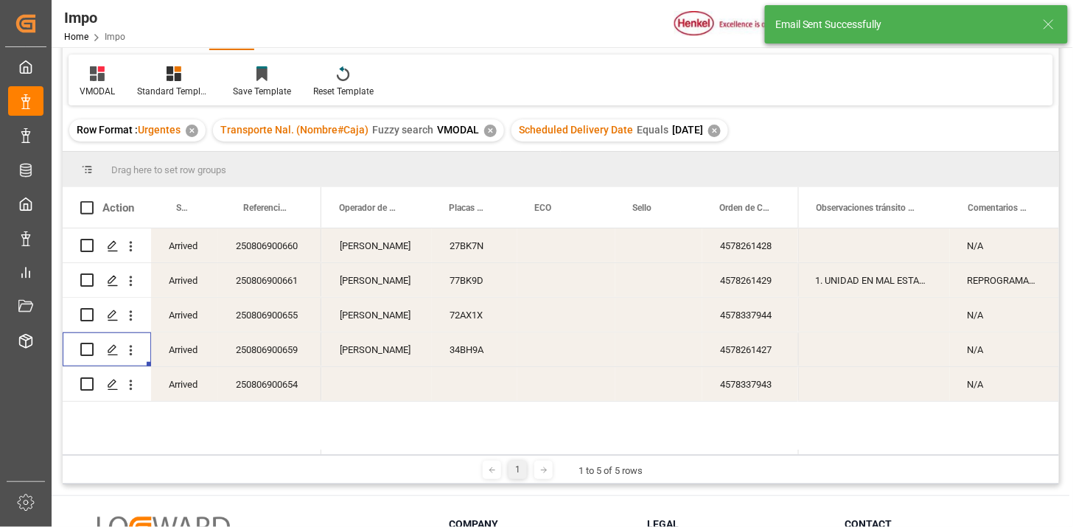
scroll to position [0, 0]
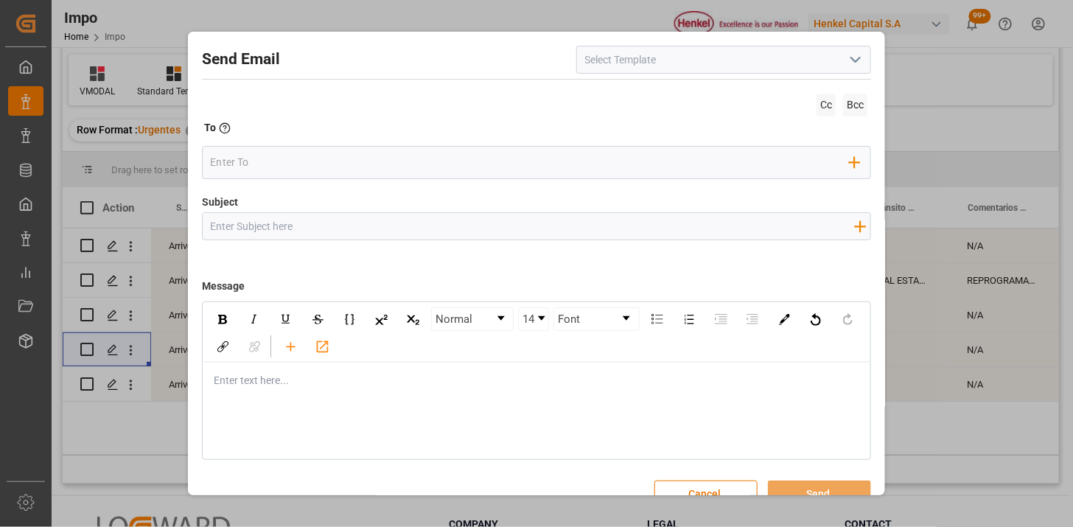
click at [847, 55] on icon "open menu" at bounding box center [856, 60] width 18 height 18
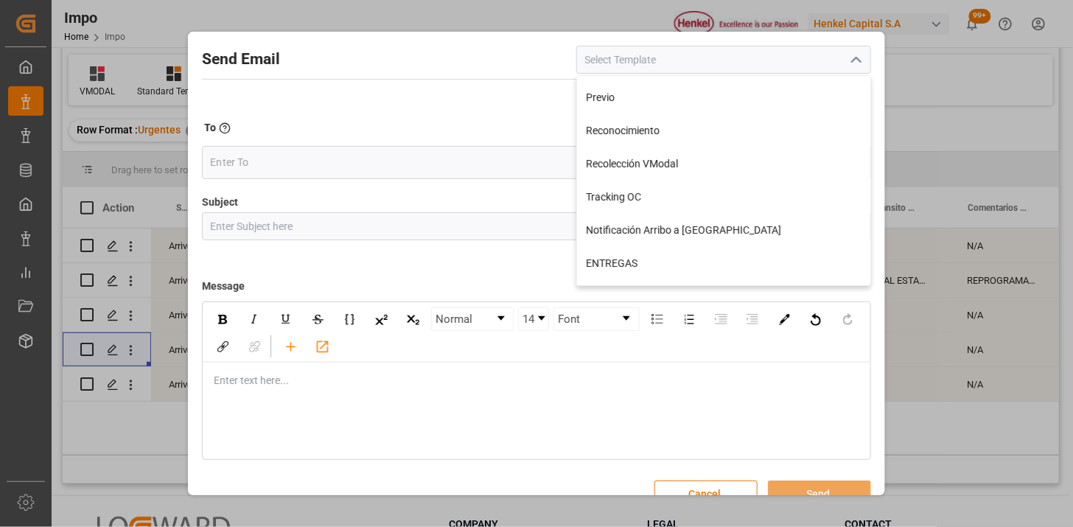
scroll to position [164, 0]
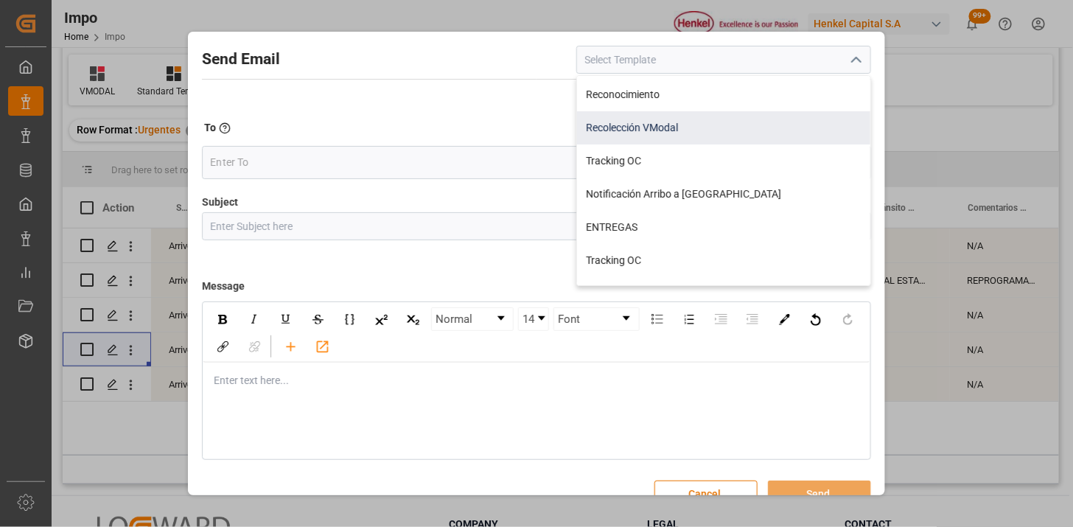
click at [708, 131] on div "Recolección VModal" at bounding box center [723, 127] width 293 height 33
type input "Recolección VModal"
type input "RECOLECCIÓN {{scheduledDeliveryDate}} || OC {{customerpoDerived}} || {{freightF…"
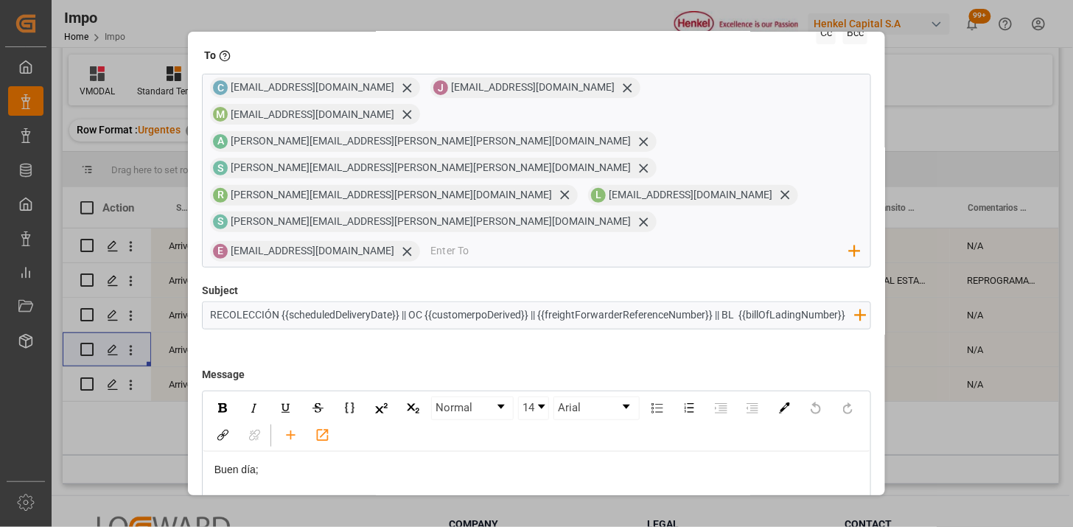
scroll to position [140, 0]
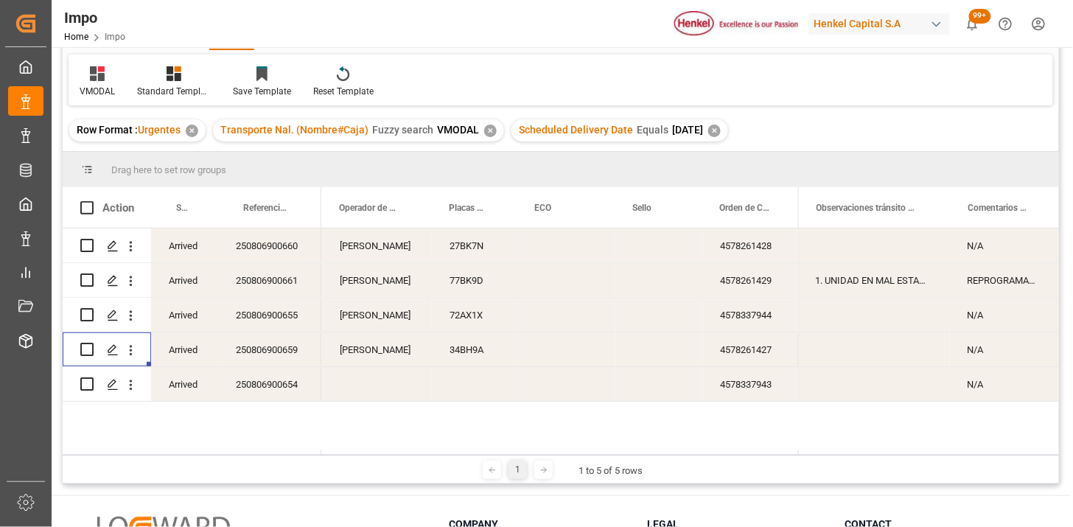
click at [394, 284] on div "[PERSON_NAME]" at bounding box center [377, 280] width 110 height 34
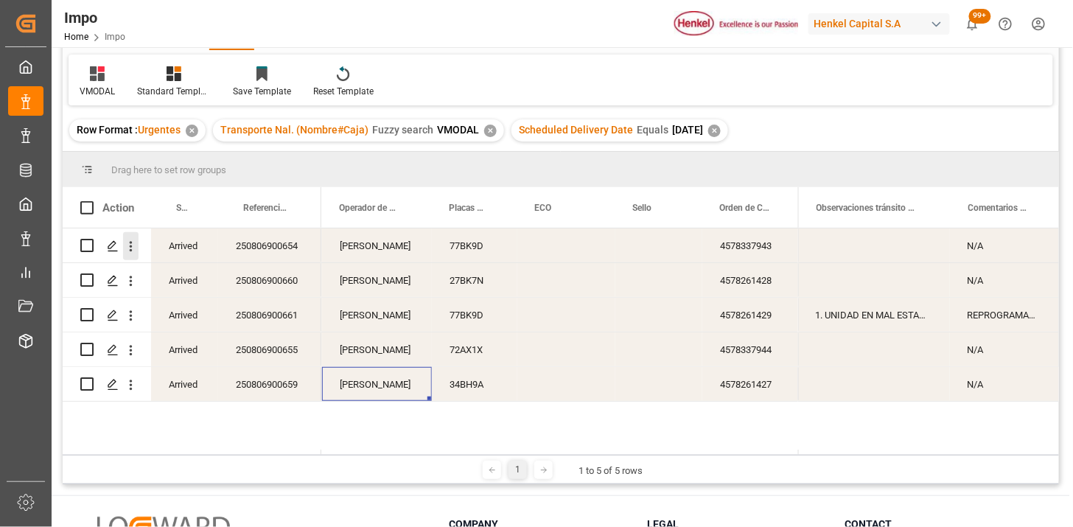
click at [130, 243] on icon "open menu" at bounding box center [131, 246] width 3 height 10
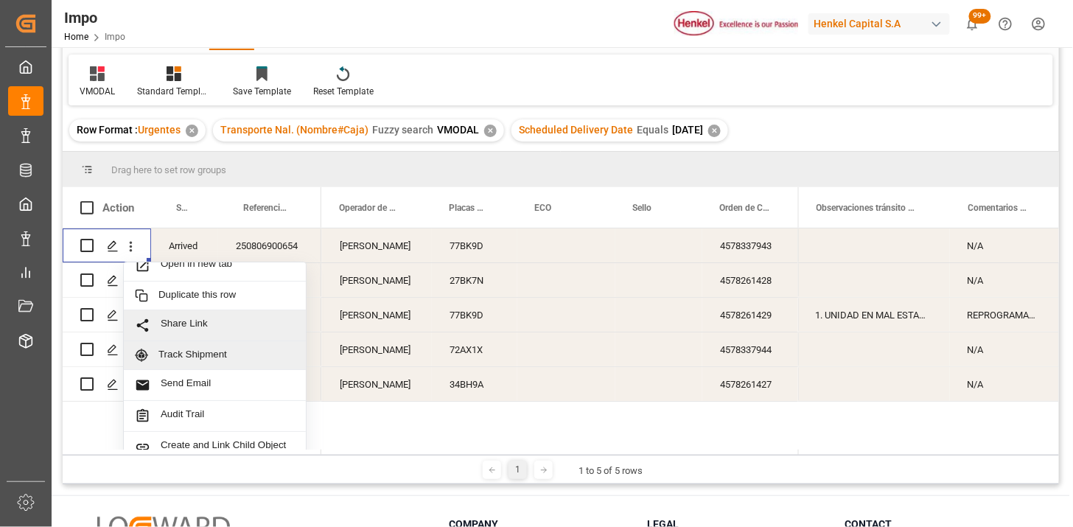
scroll to position [32, 0]
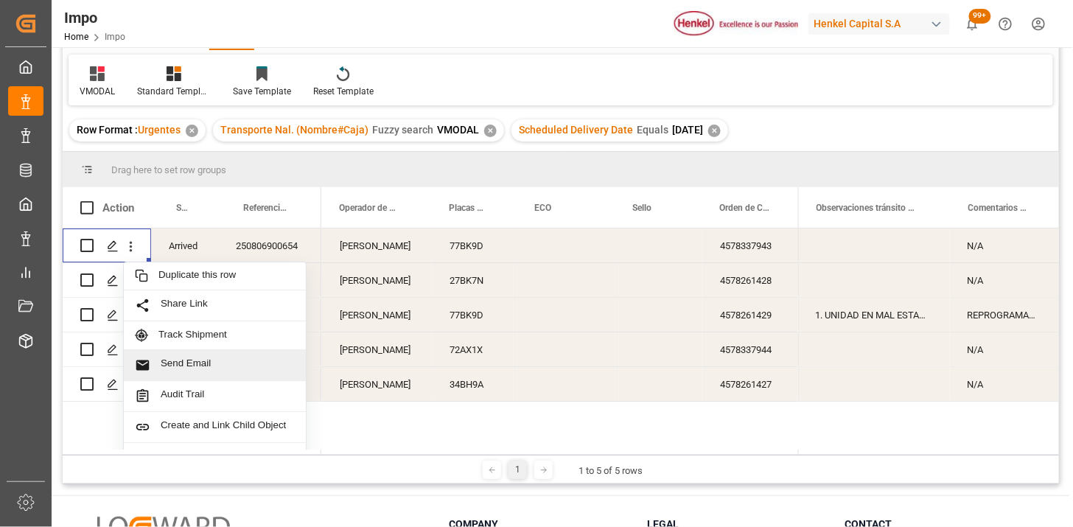
click at [219, 359] on span "Send Email" at bounding box center [228, 365] width 134 height 15
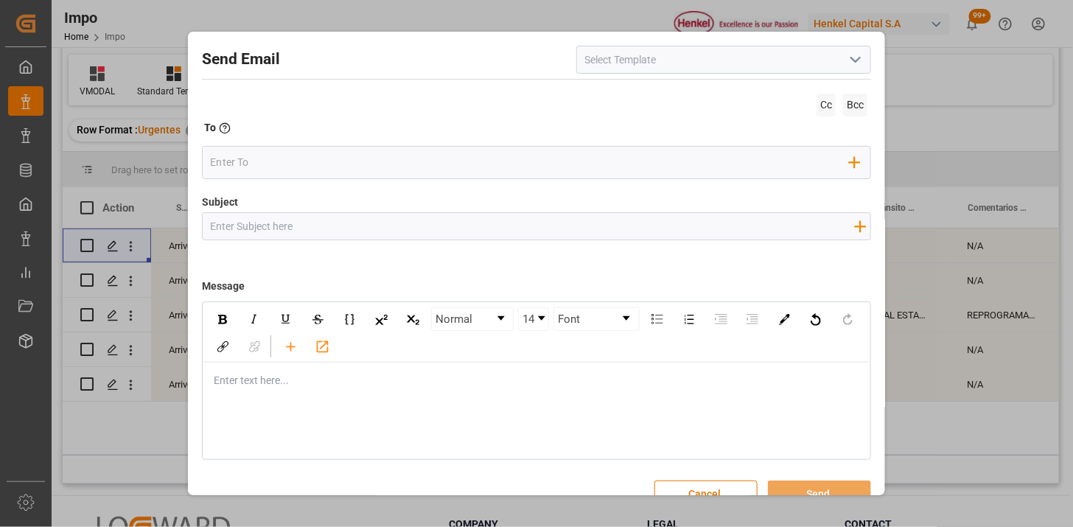
click at [849, 63] on icon "open menu" at bounding box center [856, 60] width 18 height 18
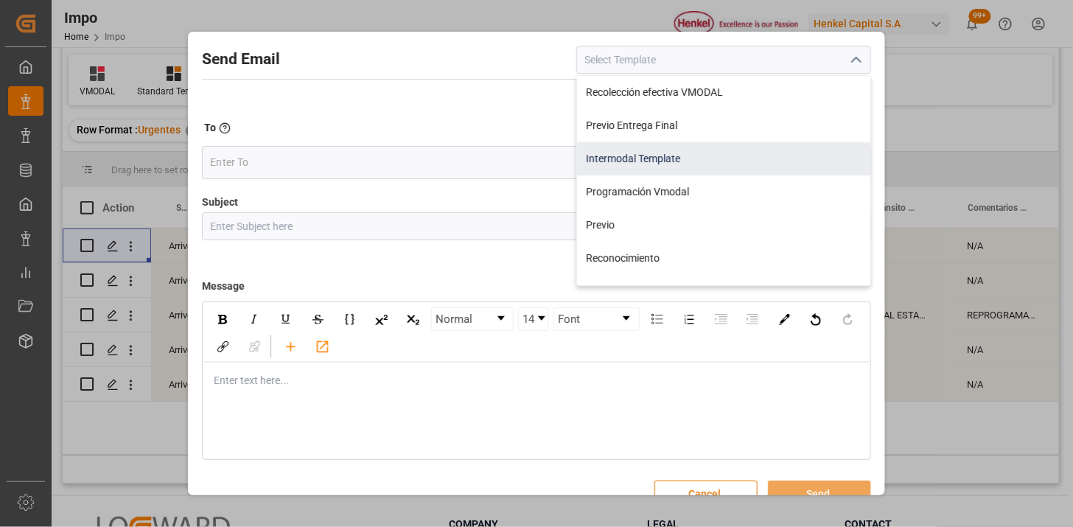
scroll to position [82, 0]
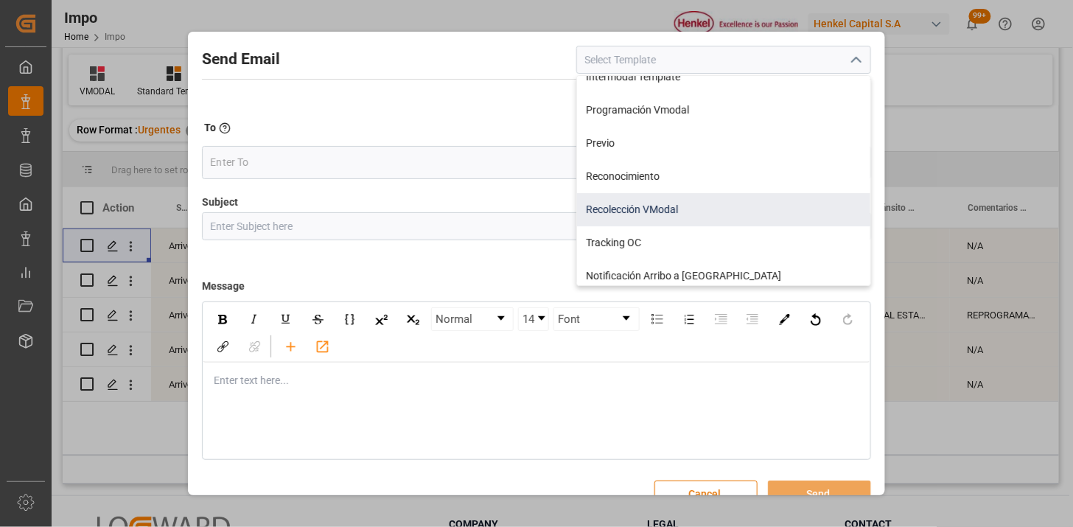
click at [730, 206] on div "Recolección VModal" at bounding box center [723, 209] width 293 height 33
type input "Recolección VModal"
type input "RECOLECCIÓN {{scheduledDeliveryDate}} || OC {{customerpoDerived}} || {{freightF…"
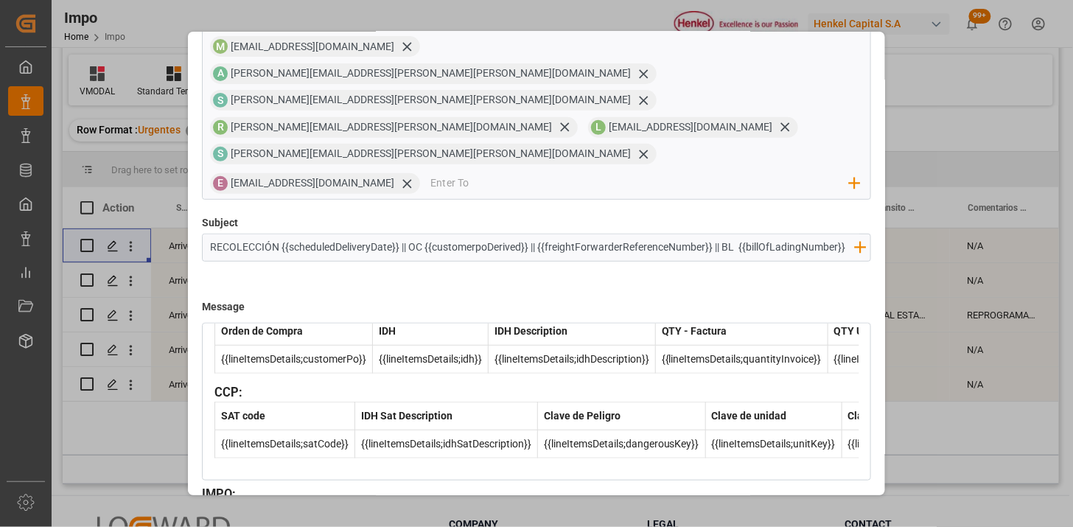
scroll to position [0, 0]
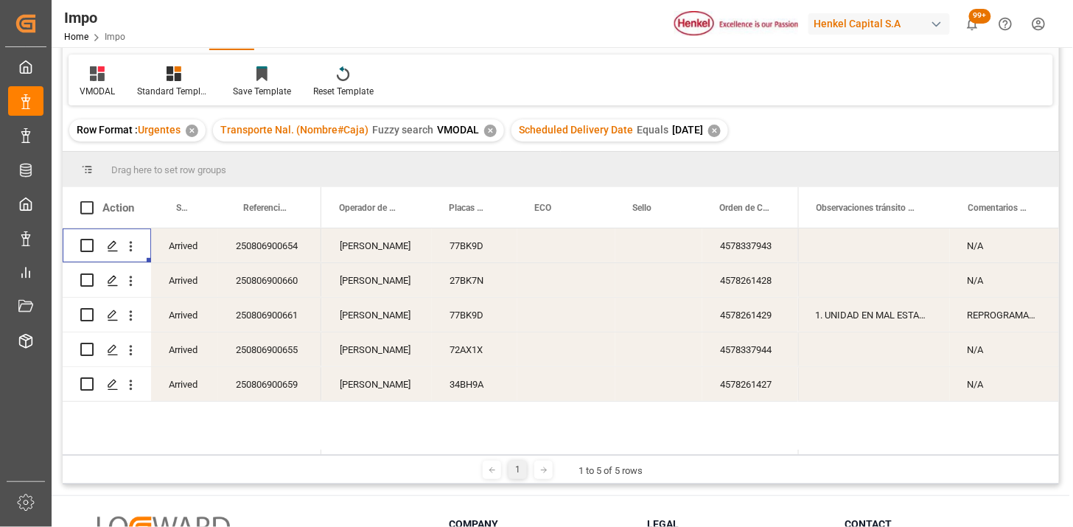
click at [477, 254] on div "77BK9D" at bounding box center [475, 246] width 86 height 34
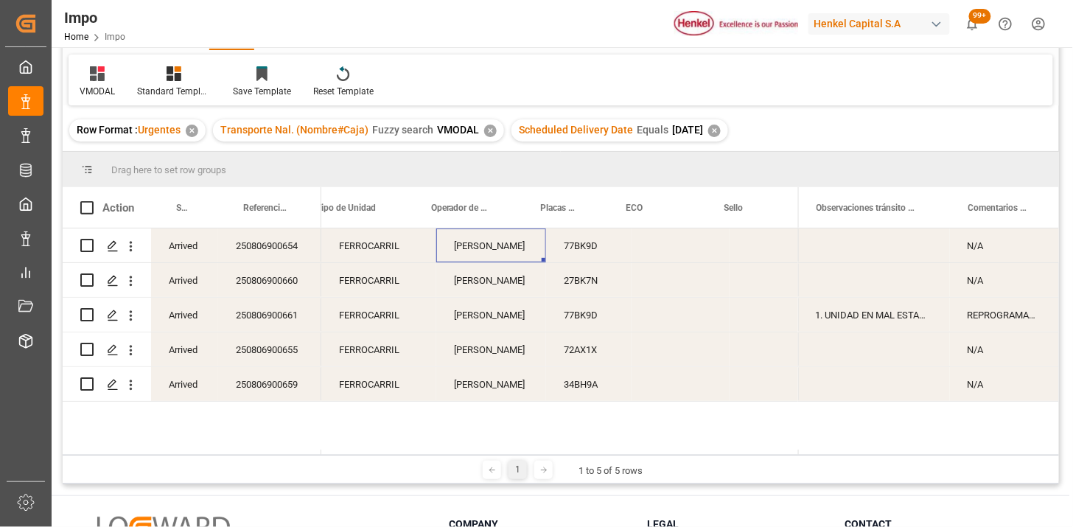
scroll to position [0, 554]
click at [302, 245] on div "250806900654" at bounding box center [269, 246] width 103 height 34
click at [301, 311] on div "250806900661" at bounding box center [269, 315] width 103 height 34
click at [342, 321] on div "FERROCARRIL" at bounding box center [378, 315] width 115 height 34
click at [496, 332] on div "VMODAL / ROFE FERROCARRIL [PERSON_NAME] 77BK9D 4578261429 2443020" at bounding box center [437, 315] width 1339 height 35
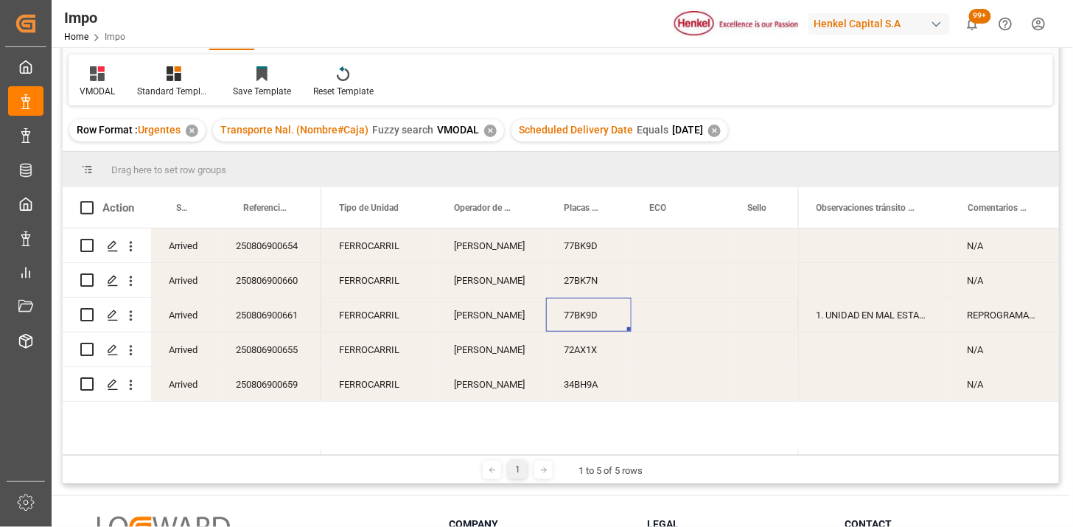
click at [582, 324] on div "77BK9D" at bounding box center [589, 315] width 86 height 34
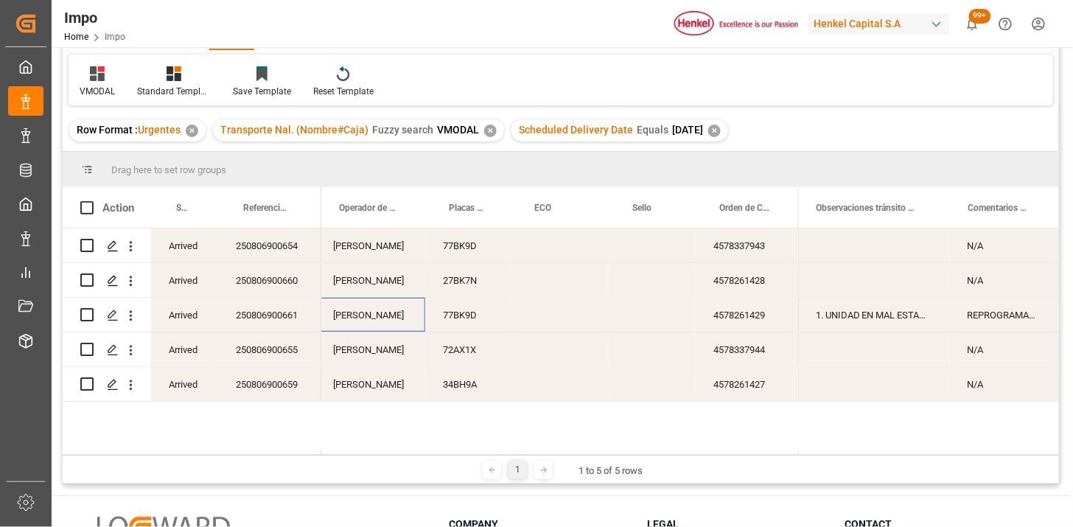
scroll to position [0, 0]
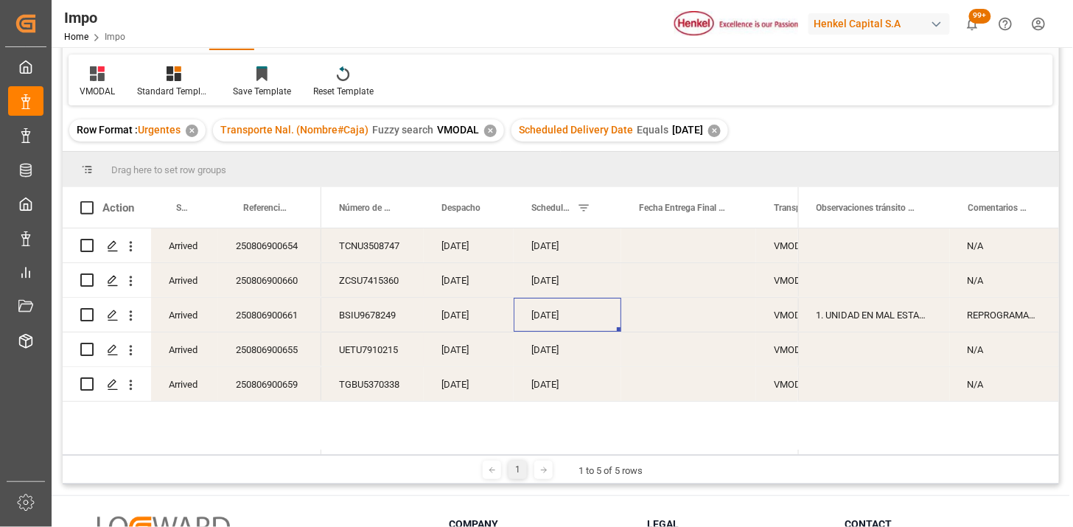
click at [561, 324] on div "[DATE]" at bounding box center [568, 315] width 108 height 34
